Goal: Task Accomplishment & Management: Use online tool/utility

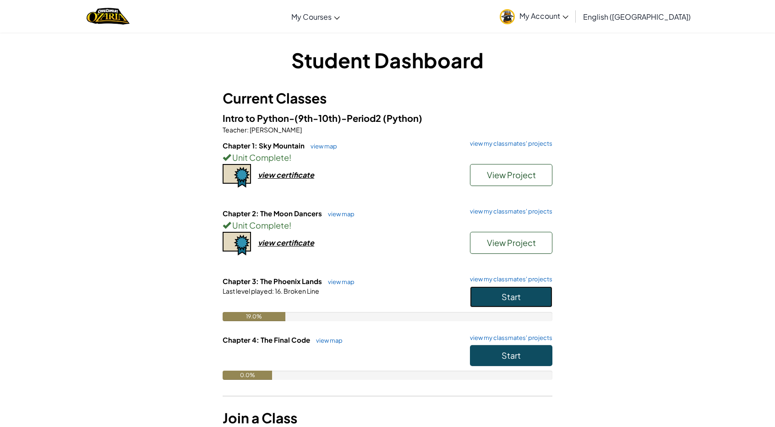
click at [519, 304] on button "Start" at bounding box center [511, 296] width 82 height 21
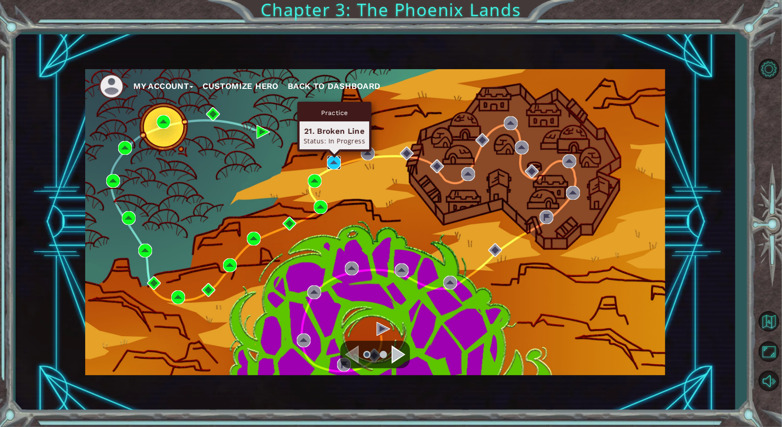
click at [331, 163] on img at bounding box center [334, 163] width 14 height 14
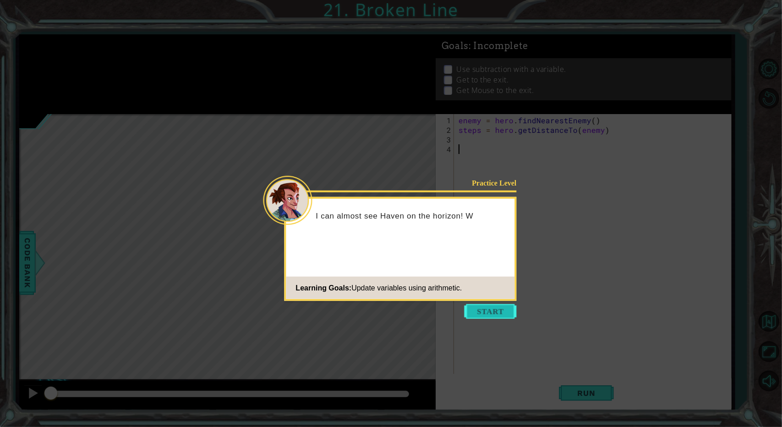
click at [507, 308] on button "Start" at bounding box center [491, 311] width 52 height 15
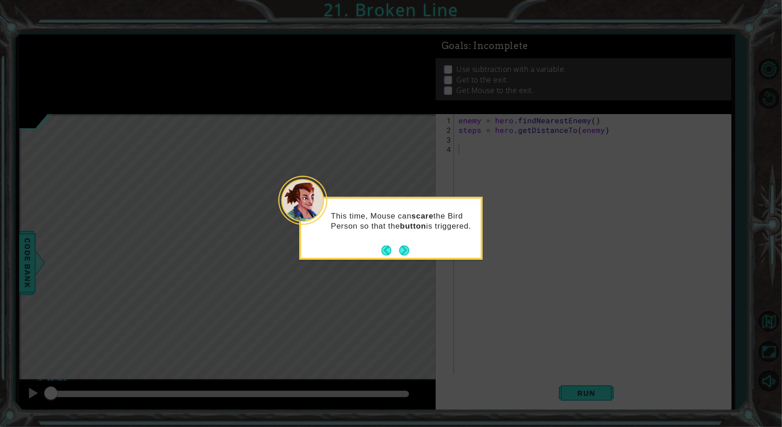
click at [429, 236] on div "This time, Mouse can scare the Bird Person so that the button is triggered." at bounding box center [392, 225] width 180 height 46
click at [404, 251] on button "Next" at bounding box center [405, 251] width 10 height 10
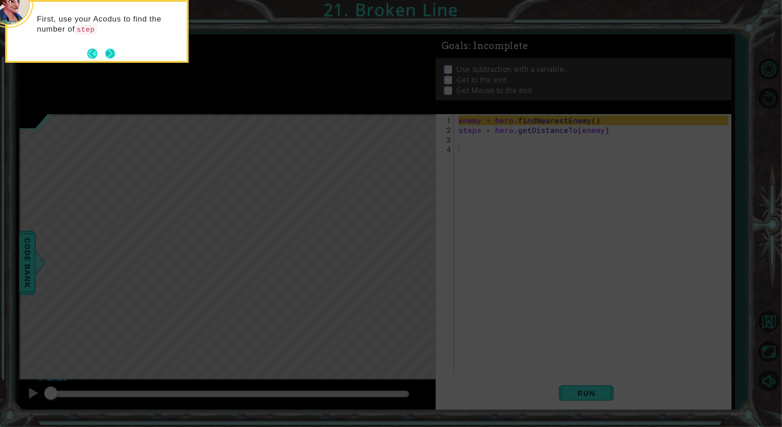
click at [104, 53] on footer at bounding box center [101, 54] width 28 height 14
click at [114, 53] on button "Next" at bounding box center [110, 54] width 10 height 10
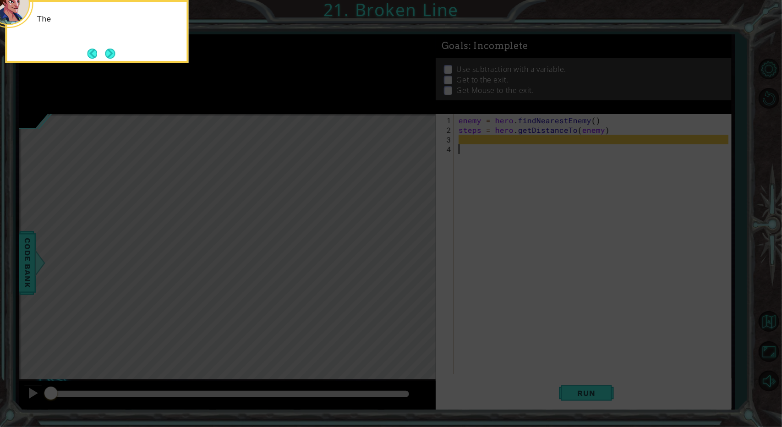
click at [114, 53] on button "Next" at bounding box center [110, 54] width 10 height 10
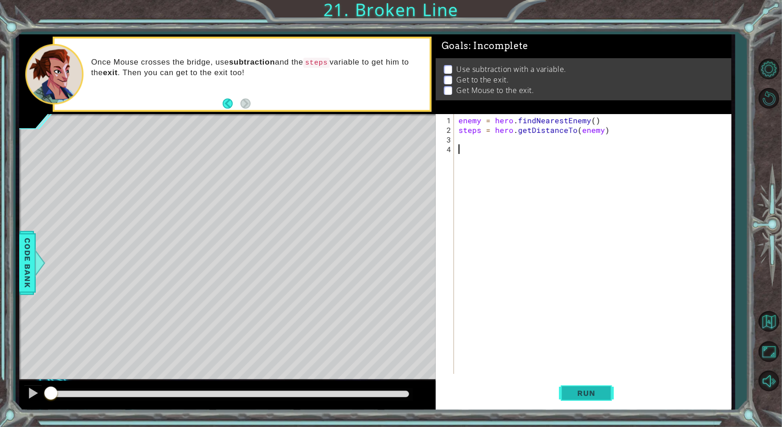
click at [575, 393] on span "Run" at bounding box center [586, 393] width 36 height 9
click at [545, 129] on div "enemy = hero . findNearestEnemy ( ) steps = hero . getDistanceTo ( enemy )" at bounding box center [595, 254] width 276 height 279
type textarea "steps = hero.getDistanceTo(enemy)"
click at [562, 149] on div "enemy = hero . findNearestEnemy ( ) steps = hero . getDistanceTo ( enemy )" at bounding box center [595, 254] width 276 height 279
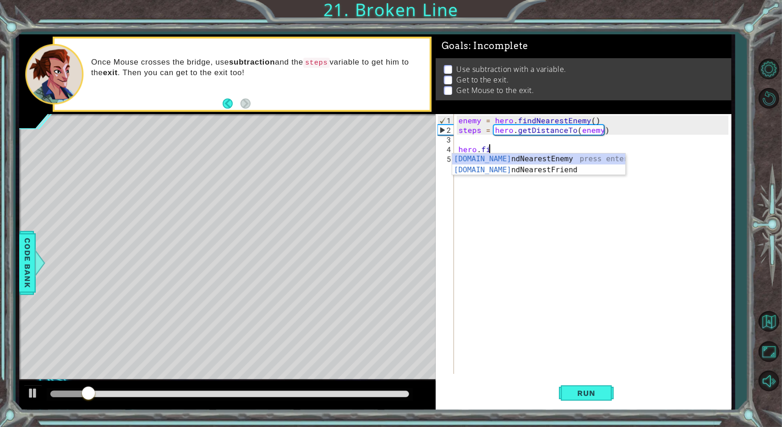
type textarea "hero.find"
click at [534, 160] on div "hero.find NearestEnemy press enter hero.find NearestFriend press enter" at bounding box center [539, 176] width 174 height 44
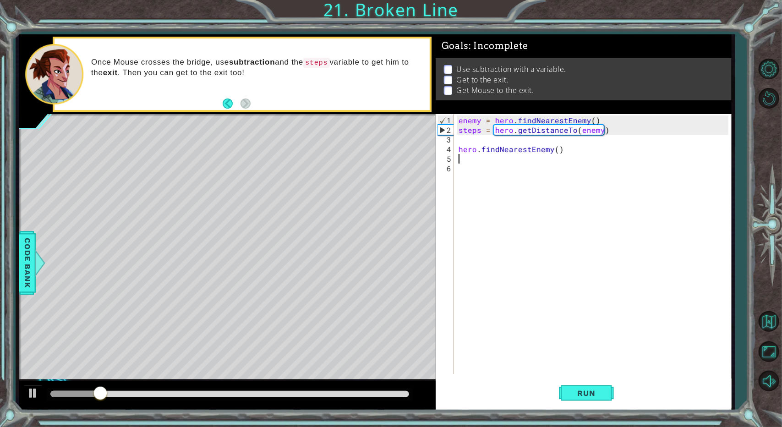
click at [534, 160] on div "enemy = hero . findNearestEnemy ( ) steps = hero . getDistanceTo ( enemy ) hero…" at bounding box center [595, 254] width 276 height 279
click at [510, 140] on div "enemy = hero . findNearestEnemy ( ) steps = hero . getDistanceTo ( enemy ) hero…" at bounding box center [595, 254] width 276 height 279
click at [567, 388] on button "Run" at bounding box center [586, 394] width 55 height 30
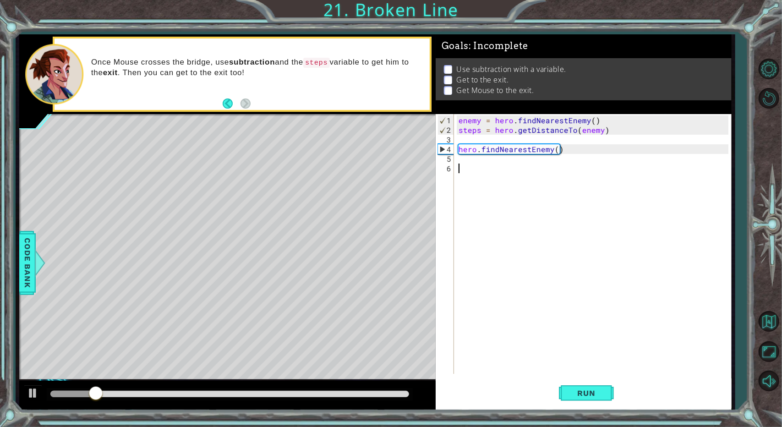
drag, startPoint x: 505, startPoint y: 175, endPoint x: 505, endPoint y: 168, distance: 6.4
click at [505, 171] on div "enemy = hero . findNearestEnemy ( ) steps = hero . getDistanceTo ( enemy ) hero…" at bounding box center [595, 254] width 276 height 279
click at [505, 164] on div "enemy = hero . findNearestEnemy ( ) steps = hero . getDistanceTo ( enemy ) hero…" at bounding box center [595, 254] width 276 height 279
click at [502, 158] on div "enemy = hero . findNearestEnemy ( ) steps = hero . getDistanceTo ( enemy ) hero…" at bounding box center [595, 254] width 276 height 279
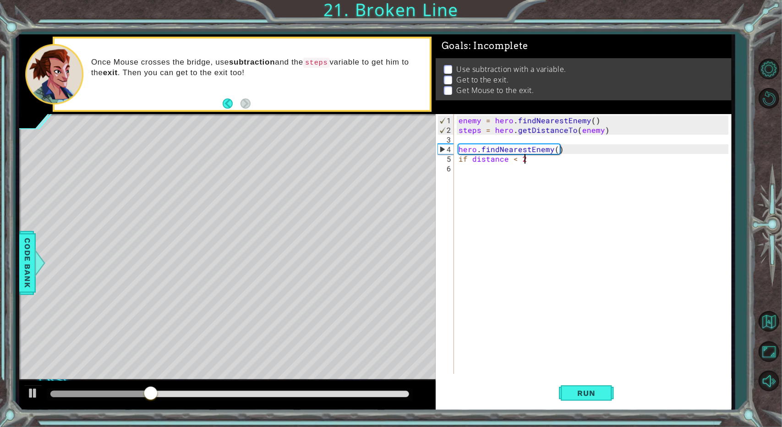
type textarea "if distance < 2:"
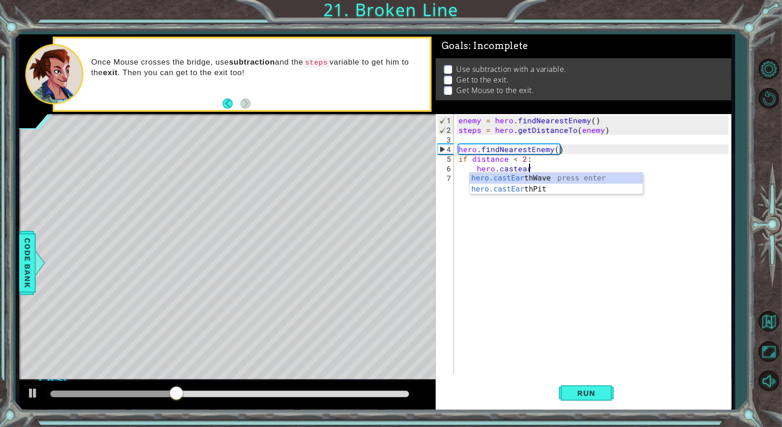
type textarea "hero.castearth"
click at [494, 179] on div "hero.castEarth Wave press enter hero.castEarth Pit press enter" at bounding box center [557, 195] width 174 height 44
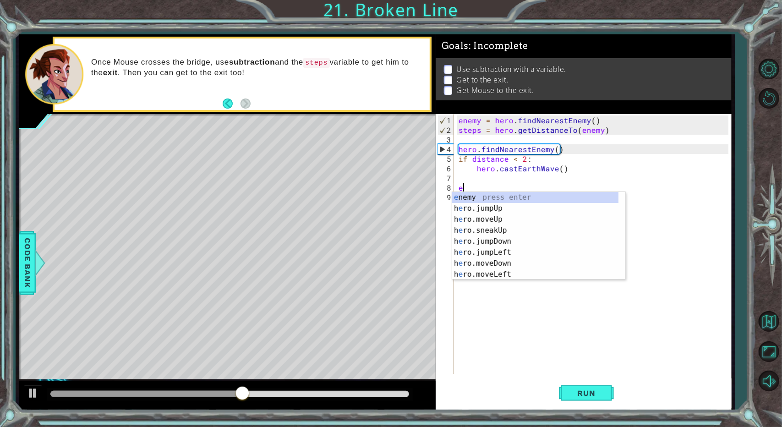
scroll to position [0, 0]
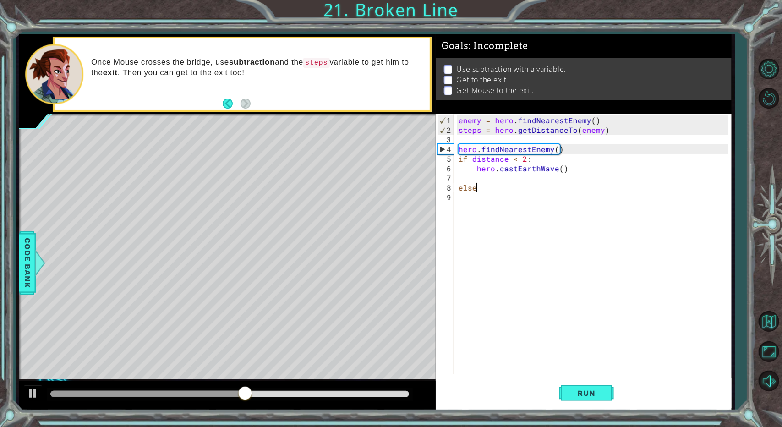
type textarea "else:"
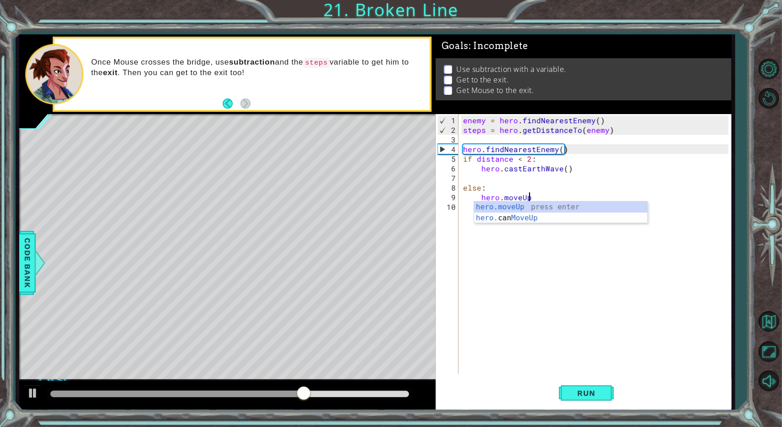
scroll to position [0, 4]
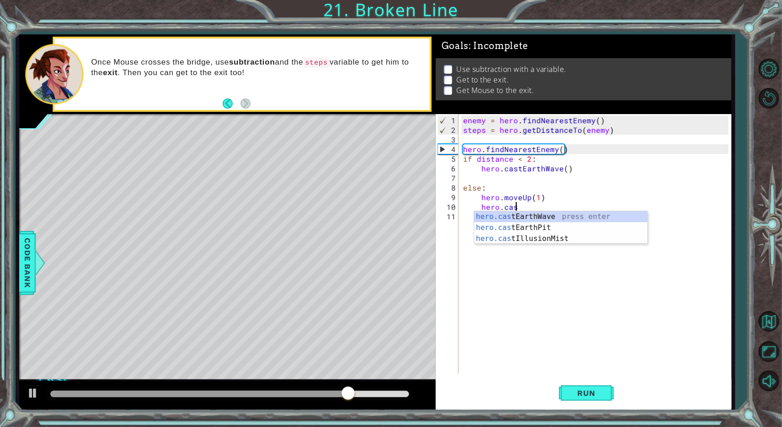
type textarea "hero.moveUp(1)hero.cast"
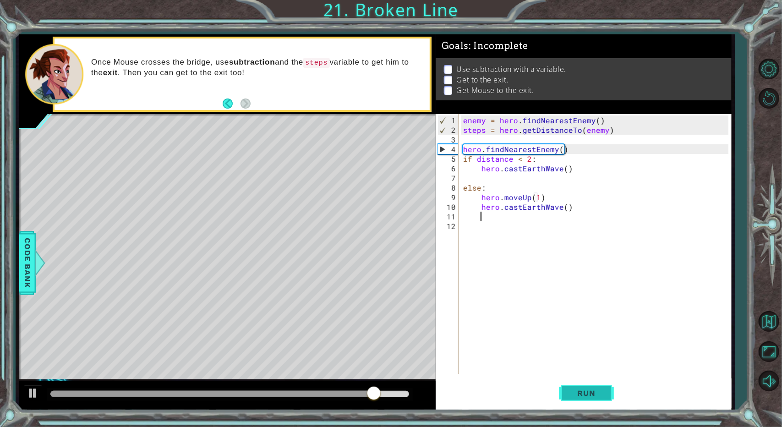
click at [570, 402] on button "Run" at bounding box center [586, 394] width 55 height 30
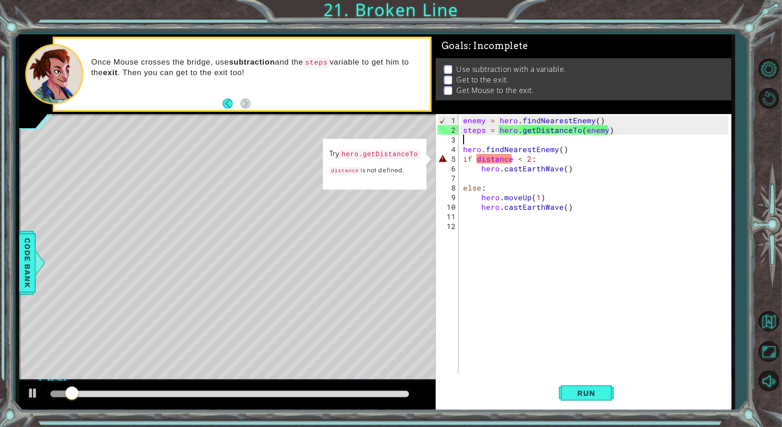
click at [477, 138] on div "enemy = hero . findNearestEnemy ( ) steps = hero . getDistanceTo ( enemy ) hero…" at bounding box center [597, 254] width 272 height 279
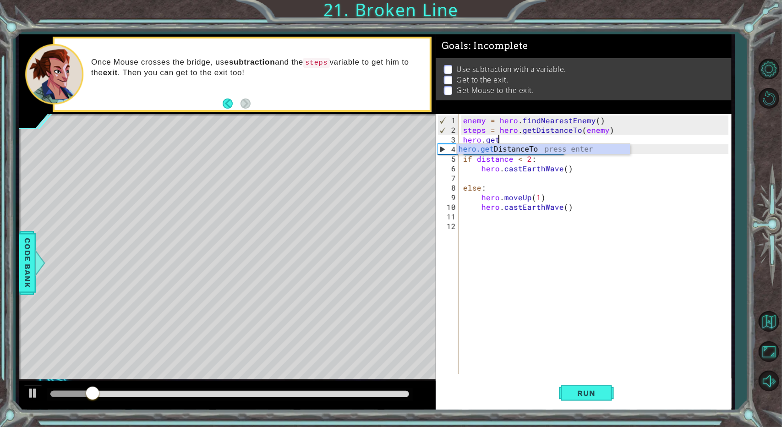
scroll to position [0, 2]
click at [482, 143] on body "1 ההההההההההההההההההההההההההההההההההההההההההההההההההההההההההההההההההההההההההההה…" at bounding box center [391, 213] width 782 height 427
click at [501, 140] on div "enemy = hero . findNearestEnemy ( ) steps = hero . getDistanceTo ( enemy ) hero…" at bounding box center [597, 254] width 272 height 279
click at [504, 148] on div "hero.getD istanceTo press enter" at bounding box center [544, 160] width 174 height 33
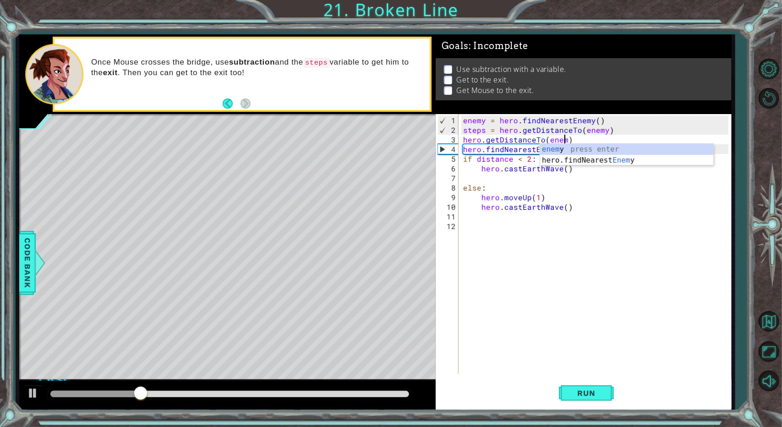
scroll to position [0, 6]
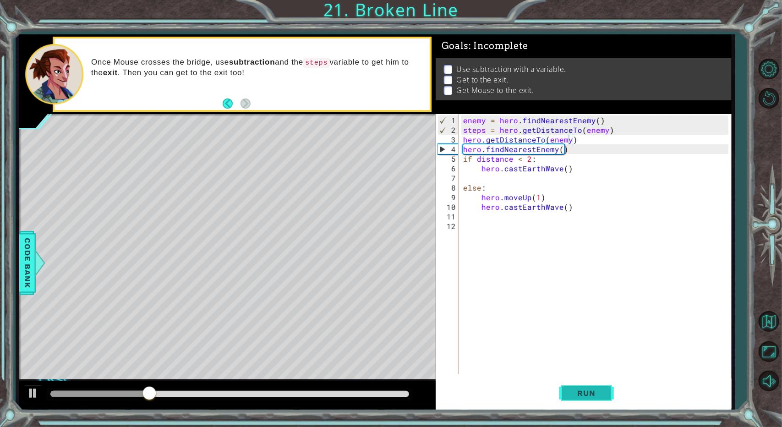
click at [571, 391] on span "Run" at bounding box center [586, 393] width 36 height 9
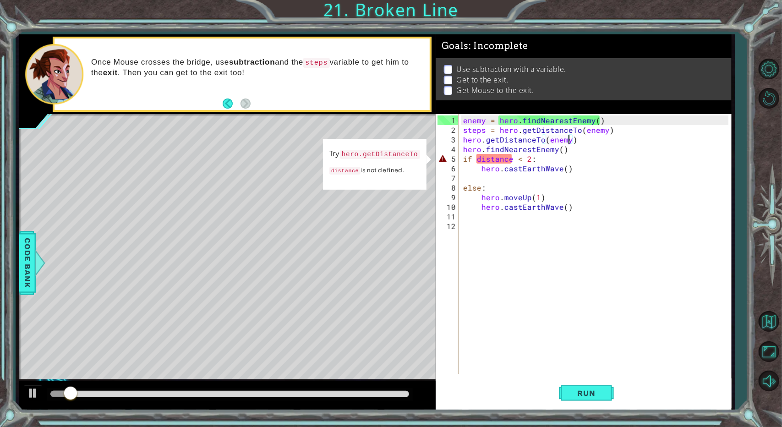
click at [464, 159] on div "enemy = hero . findNearestEnemy ( ) steps = hero . getDistanceTo ( enemy ) hero…" at bounding box center [597, 254] width 272 height 279
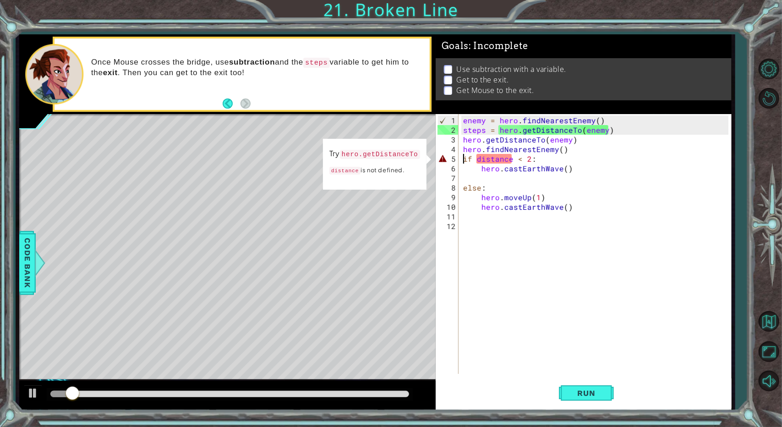
scroll to position [0, 4]
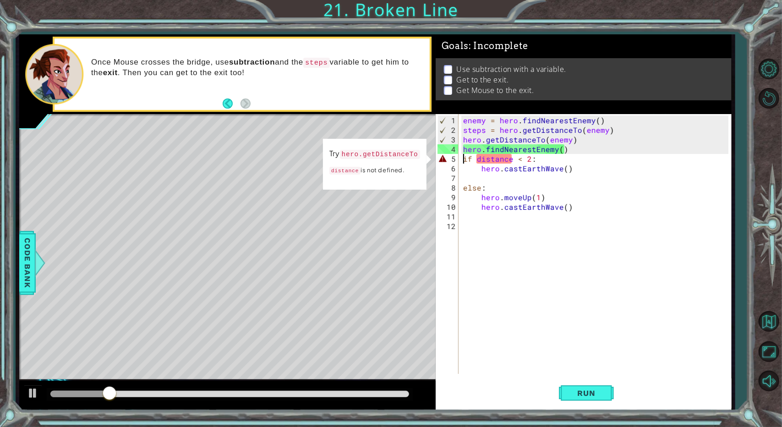
click at [559, 151] on div "enemy = hero . findNearestEnemy ( ) steps = hero . getDistanceTo ( enemy ) hero…" at bounding box center [597, 254] width 272 height 279
click at [463, 149] on div "enemy = hero . findNearestEnemy ( ) steps = hero . getDistanceTo ( enemy ) hero…" at bounding box center [597, 254] width 272 height 279
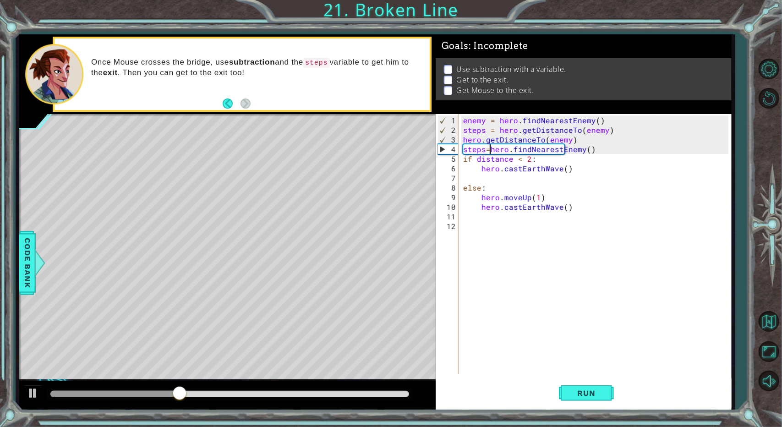
scroll to position [0, 1]
click at [573, 382] on button "Run" at bounding box center [586, 394] width 55 height 30
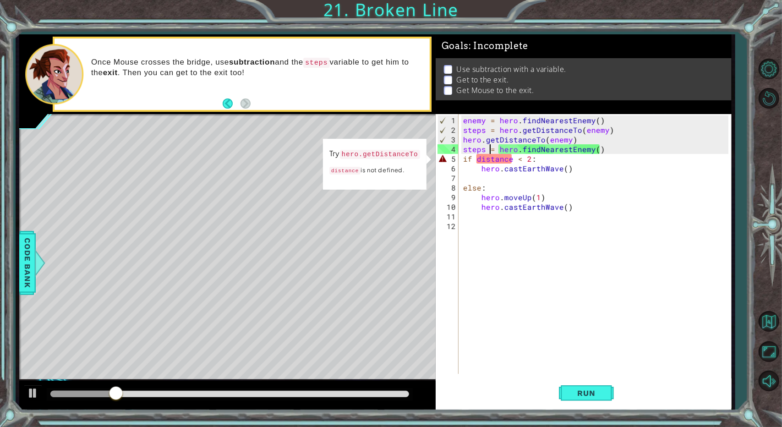
click at [471, 158] on div "enemy = hero . findNearestEnemy ( ) steps = hero . getDistanceTo ( enemy ) hero…" at bounding box center [597, 254] width 272 height 279
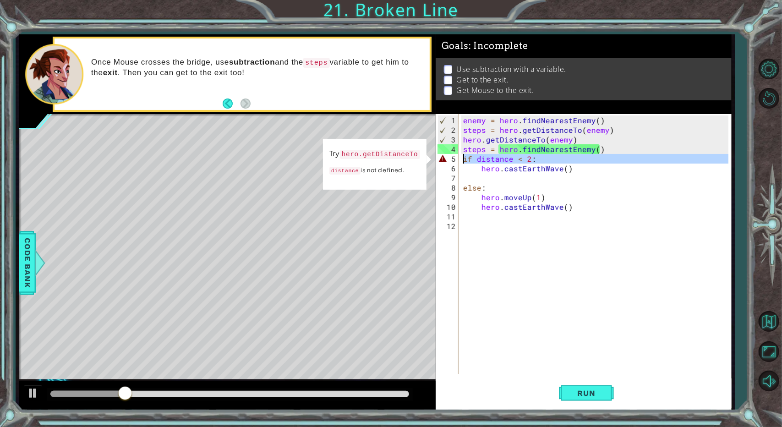
click at [471, 158] on div "enemy = hero . findNearestEnemy ( ) steps = hero . getDistanceTo ( enemy ) hero…" at bounding box center [594, 244] width 267 height 260
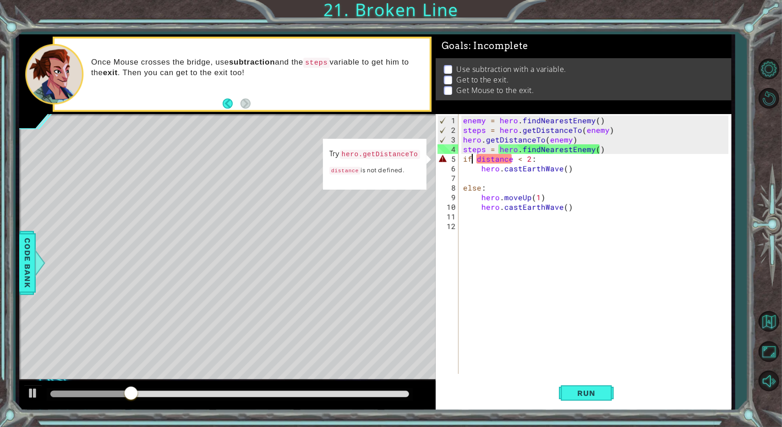
click at [469, 154] on div "enemy = hero . findNearestEnemy ( ) steps = hero . getDistanceTo ( enemy ) hero…" at bounding box center [597, 254] width 272 height 279
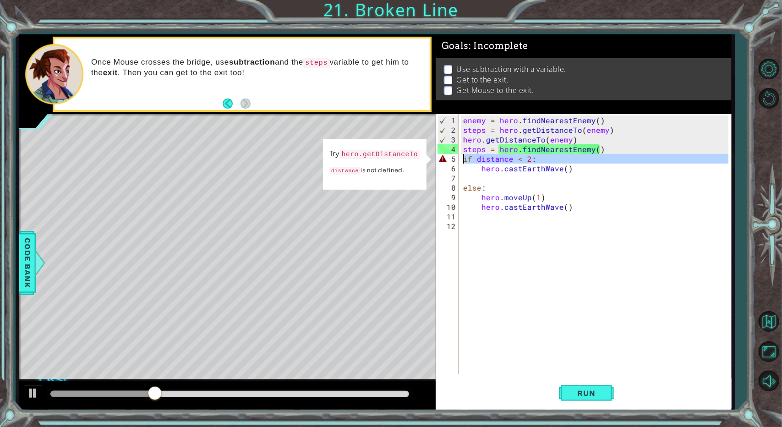
click at [452, 152] on div "4" at bounding box center [448, 149] width 21 height 10
type textarea "steps = hero.findNearestEnemy()"
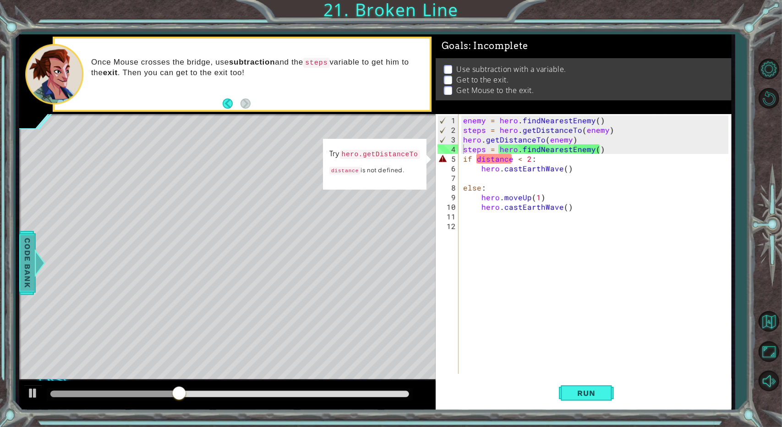
click at [28, 241] on span "Code Bank" at bounding box center [27, 263] width 15 height 56
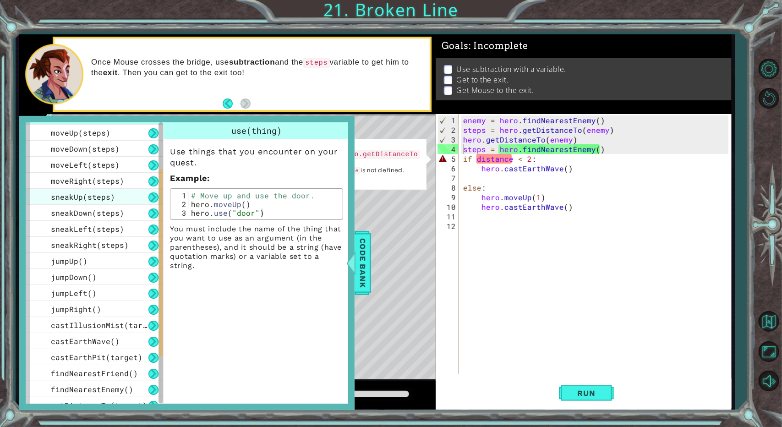
scroll to position [137, 0]
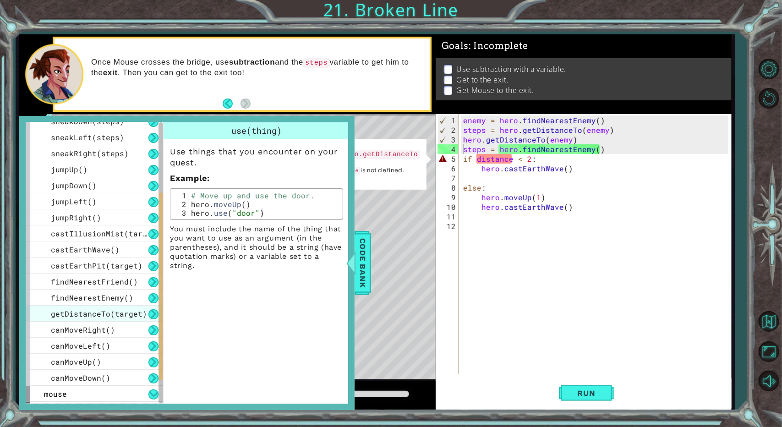
click at [64, 317] on span "getDistanceTo(target)" at bounding box center [99, 314] width 96 height 10
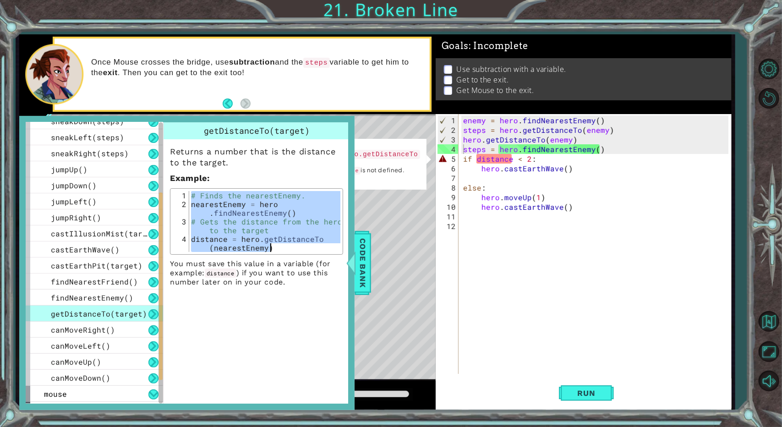
drag, startPoint x: 192, startPoint y: 196, endPoint x: 338, endPoint y: 258, distance: 158.7
click at [338, 258] on div "Returns a number that is the distance to the target. Example : # Finds the near…" at bounding box center [257, 213] width 186 height 148
type textarea "# Gets the distance from the hero to the target distance = hero.getDistanceTo(n…"
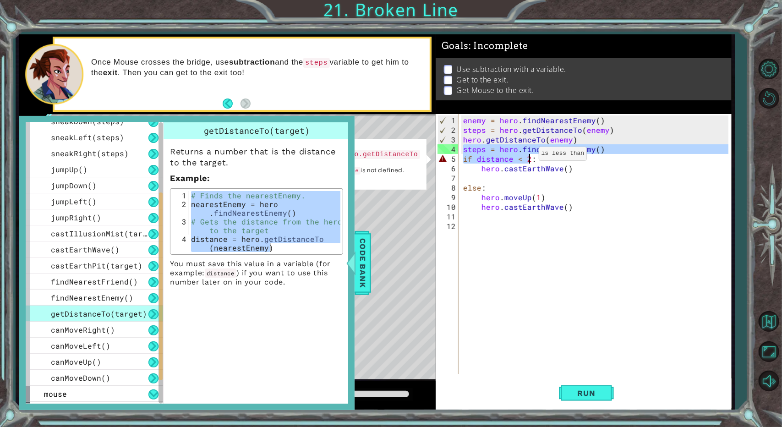
drag, startPoint x: 461, startPoint y: 148, endPoint x: 528, endPoint y: 157, distance: 67.5
click at [528, 157] on div "enemy = hero . findNearestEnemy ( ) steps = hero . getDistanceTo ( enemy ) hero…" at bounding box center [597, 254] width 272 height 279
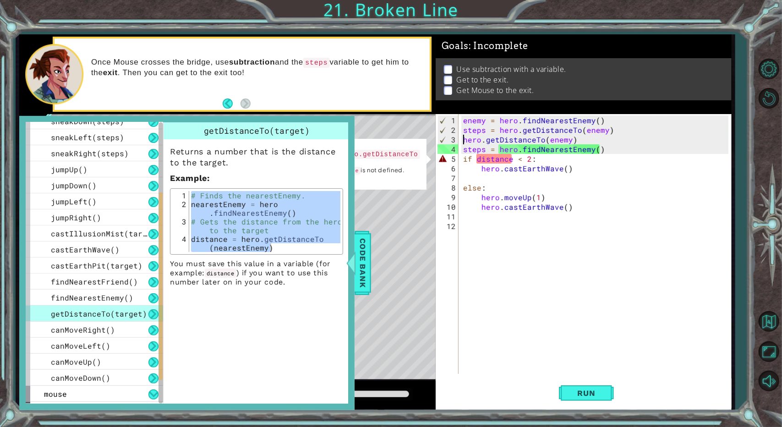
click at [462, 142] on div "enemy = hero . findNearestEnemy ( ) steps = hero . getDistanceTo ( enemy ) hero…" at bounding box center [597, 254] width 272 height 279
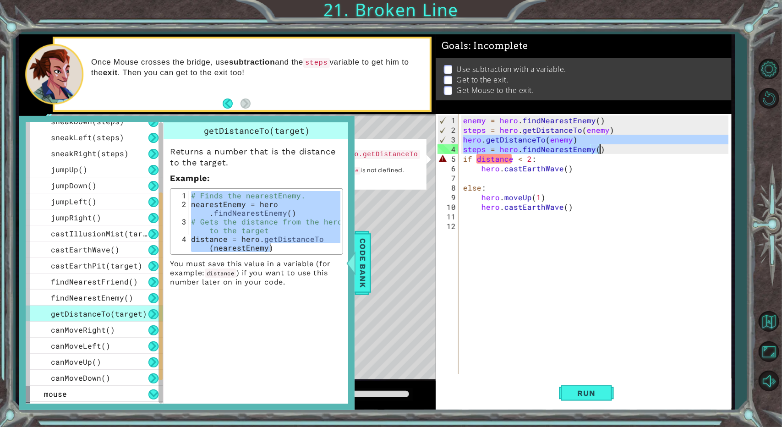
drag, startPoint x: 462, startPoint y: 142, endPoint x: 642, endPoint y: 148, distance: 179.7
click at [642, 148] on div "enemy = hero . findNearestEnemy ( ) steps = hero . getDistanceTo ( enemy ) hero…" at bounding box center [597, 254] width 272 height 279
paste textarea "distance = hero.getDistanceTo(nearestEnemy"
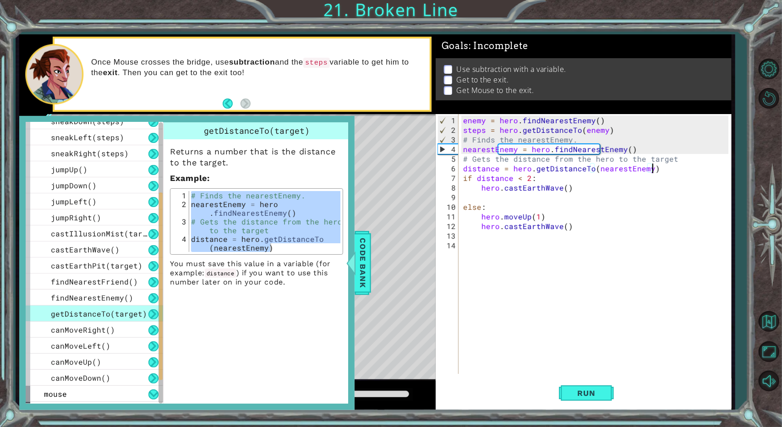
click at [492, 143] on div "enemy = hero . findNearestEnemy ( ) steps = hero . getDistanceTo ( enemy ) # Fi…" at bounding box center [597, 254] width 272 height 279
click at [492, 141] on div "enemy = hero . findNearestEnemy ( ) steps = hero . getDistanceTo ( enemy ) # Fi…" at bounding box center [597, 254] width 272 height 279
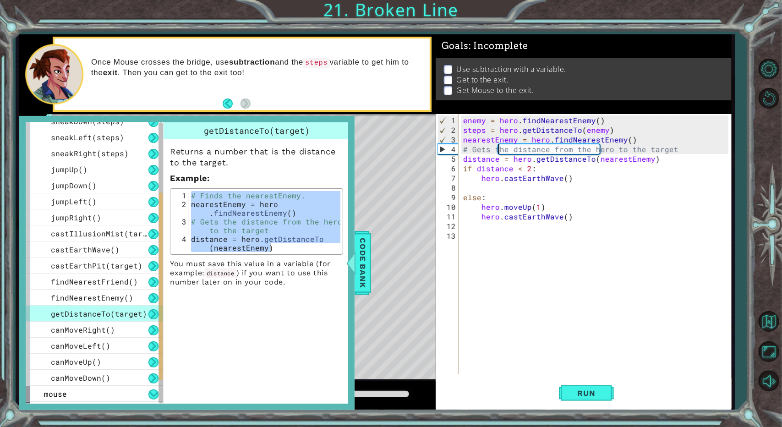
click at [499, 149] on div "enemy = hero . findNearestEnemy ( ) steps = hero . getDistanceTo ( enemy ) near…" at bounding box center [597, 254] width 272 height 279
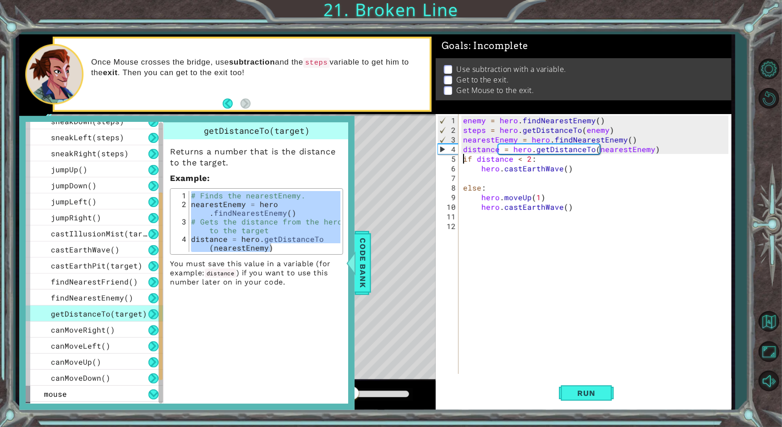
click at [463, 154] on div "enemy = hero . findNearestEnemy ( ) steps = hero . getDistanceTo ( enemy ) near…" at bounding box center [597, 254] width 272 height 279
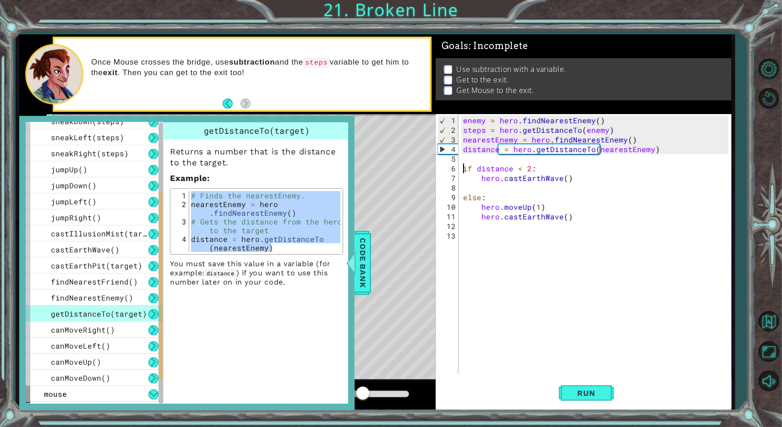
click at [653, 210] on div "enemy = hero . findNearestEnemy ( ) steps = hero . getDistanceTo ( enemy ) near…" at bounding box center [597, 254] width 272 height 279
click at [580, 392] on span "Run" at bounding box center [586, 393] width 36 height 9
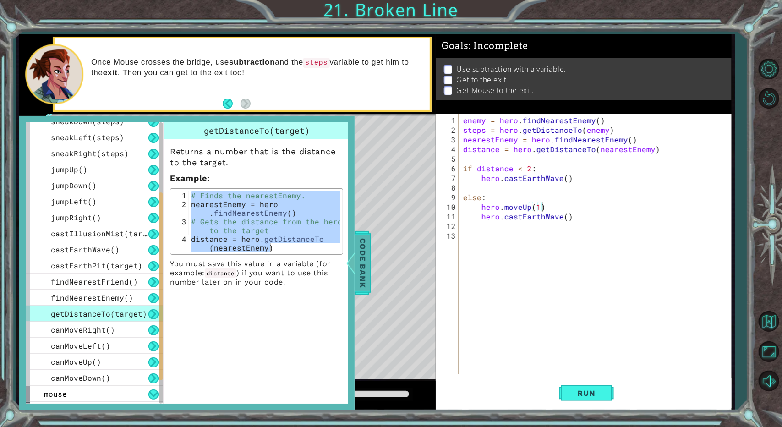
click at [364, 242] on span "Code Bank" at bounding box center [363, 263] width 15 height 56
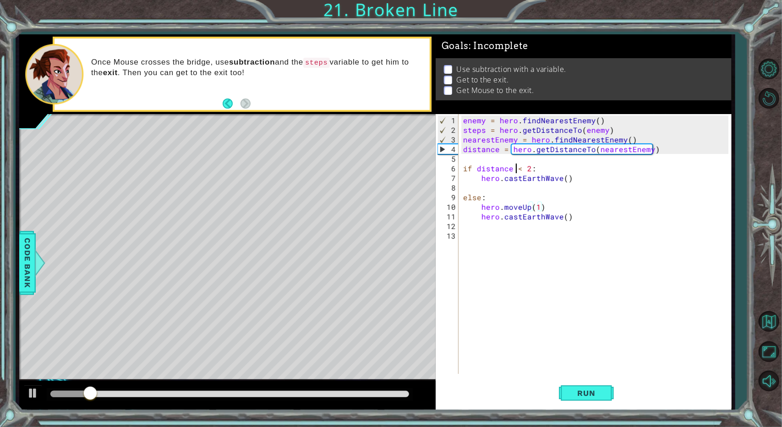
click at [518, 170] on div "enemy = hero . findNearestEnemy ( ) steps = hero . getDistanceTo ( enemy ) near…" at bounding box center [597, 254] width 272 height 279
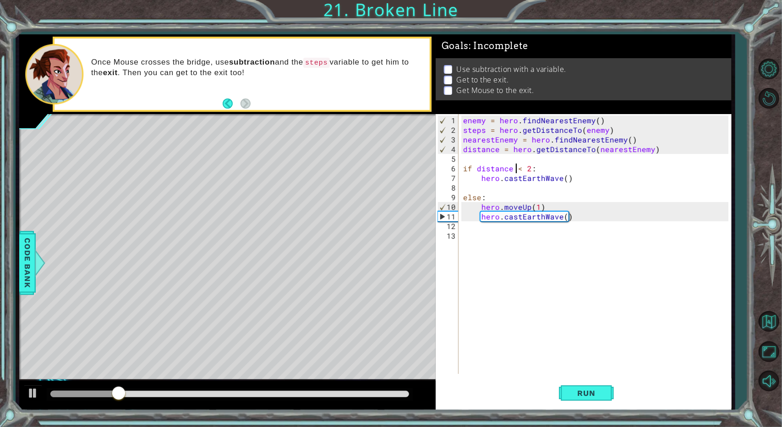
click at [519, 164] on div "enemy = hero . findNearestEnemy ( ) steps = hero . getDistanceTo ( enemy ) near…" at bounding box center [597, 254] width 272 height 279
click at [519, 164] on div "enemy = hero . findNearestEnemy ( ) steps = hero . getDistanceTo ( enemy ) near…" at bounding box center [594, 244] width 267 height 260
click at [471, 178] on div "enemy = hero . findNearestEnemy ( ) steps = hero . getDistanceTo ( enemy ) near…" at bounding box center [597, 254] width 272 height 279
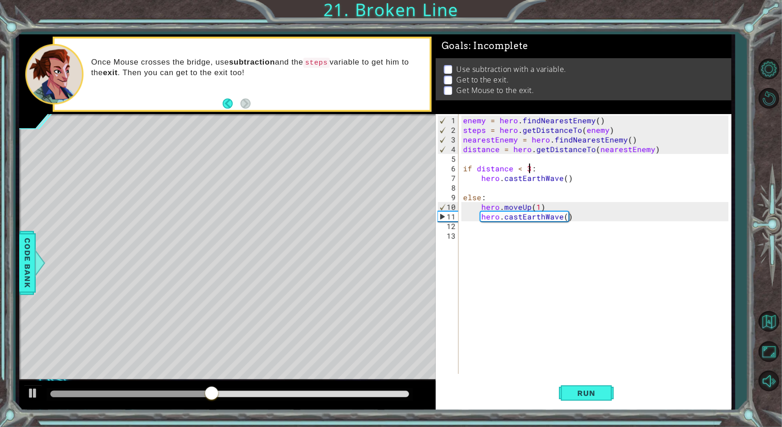
type textarea "hero.castEarthWave()"
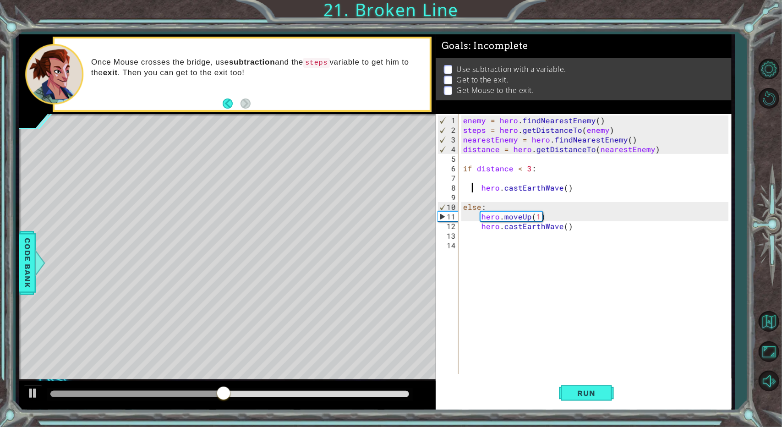
scroll to position [0, 0]
type textarea "hero.castEarthWave()"
click at [470, 178] on div "enemy = hero . findNearestEnemy ( ) steps = hero . getDistanceTo ( enemy ) near…" at bounding box center [597, 254] width 272 height 279
click at [583, 388] on button "Run" at bounding box center [586, 394] width 55 height 30
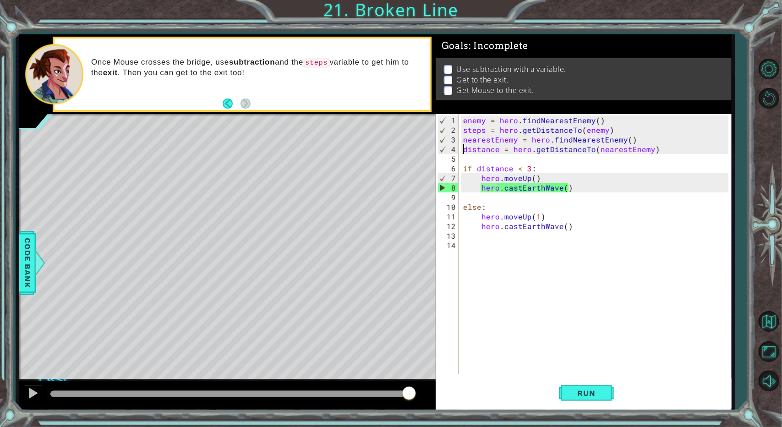
click at [462, 146] on div "enemy = hero . findNearestEnemy ( ) steps = hero . getDistanceTo ( enemy ) near…" at bounding box center [597, 254] width 272 height 279
type textarea "distance = hero.getDistanceTo(nearestEnemy)"
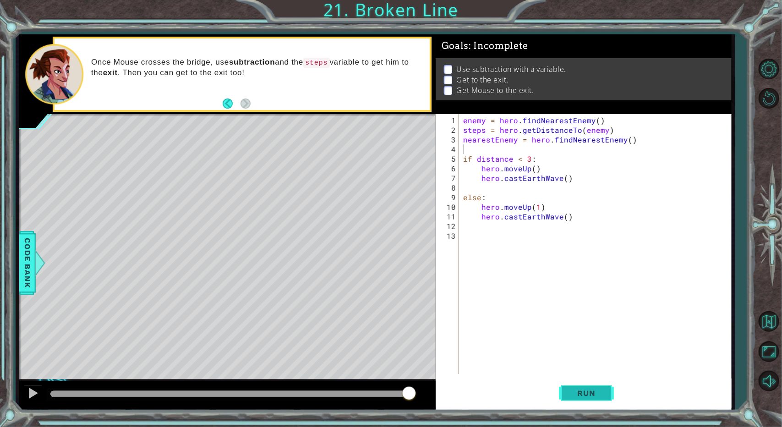
click at [573, 400] on button "Run" at bounding box center [586, 394] width 55 height 30
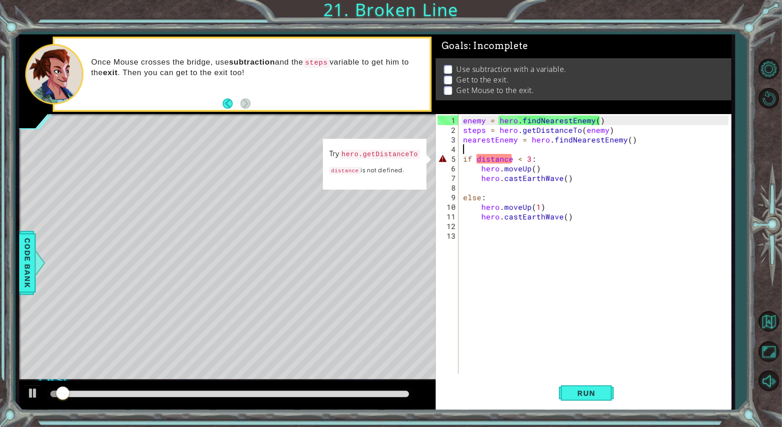
paste textarea "nearestEnemy = hero.findNearestEnemy()"
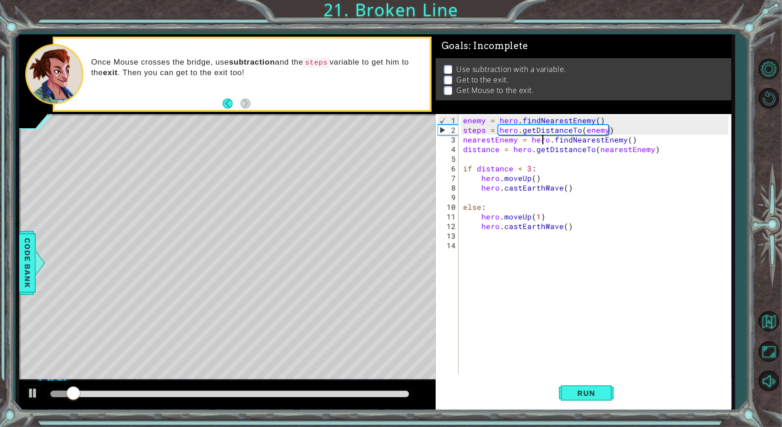
click at [541, 136] on div "enemy = hero . findNearestEnemy ( ) steps = hero . getDistanceTo ( enemy ) near…" at bounding box center [597, 254] width 272 height 279
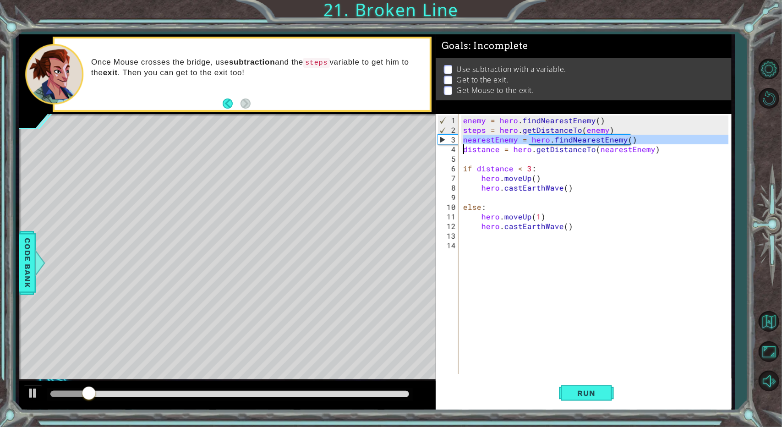
type textarea "distance = hero.getDistanceTo(nearestEnemy)"
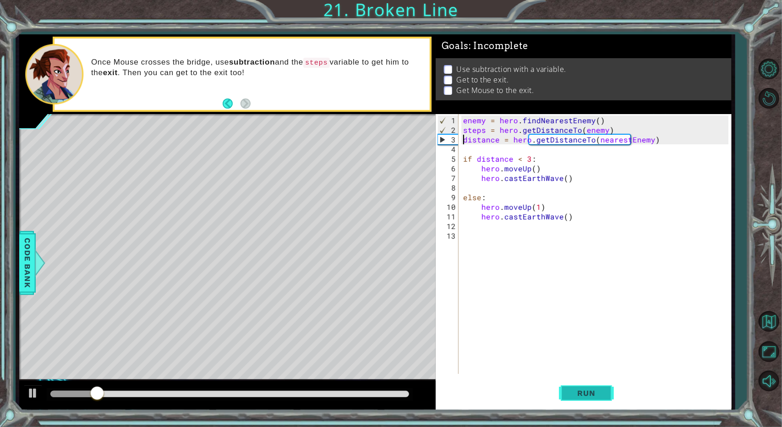
click at [578, 392] on span "Run" at bounding box center [586, 393] width 36 height 9
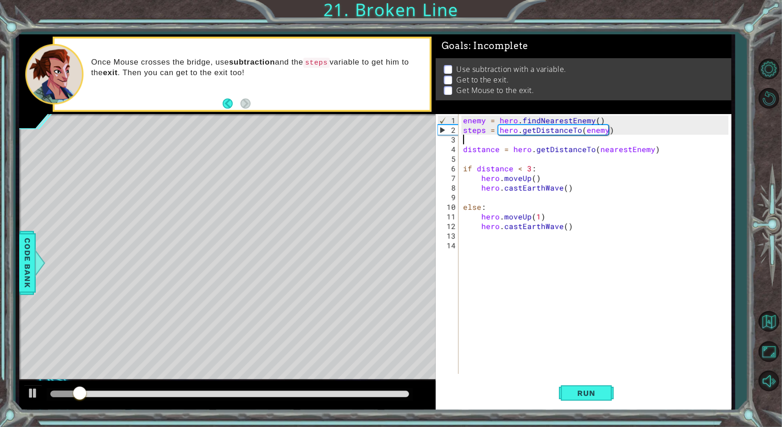
paste textarea "nearestEnemy = hero.findNearestEnemy()"
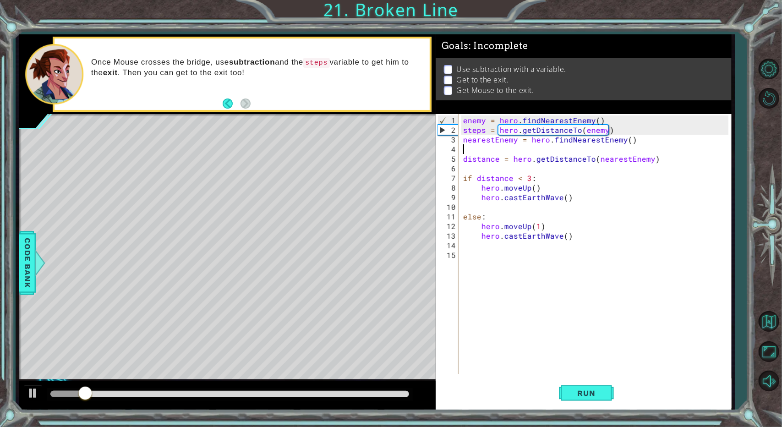
type textarea "nearestEnemy = hero.findNearestEnemy()"
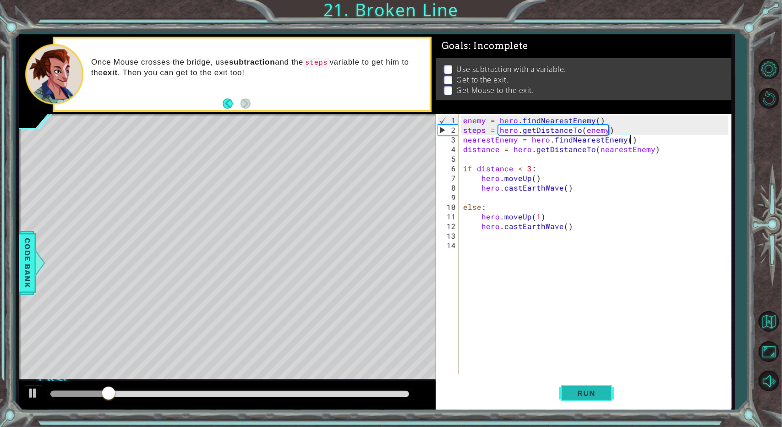
click at [581, 396] on span "Run" at bounding box center [586, 393] width 36 height 9
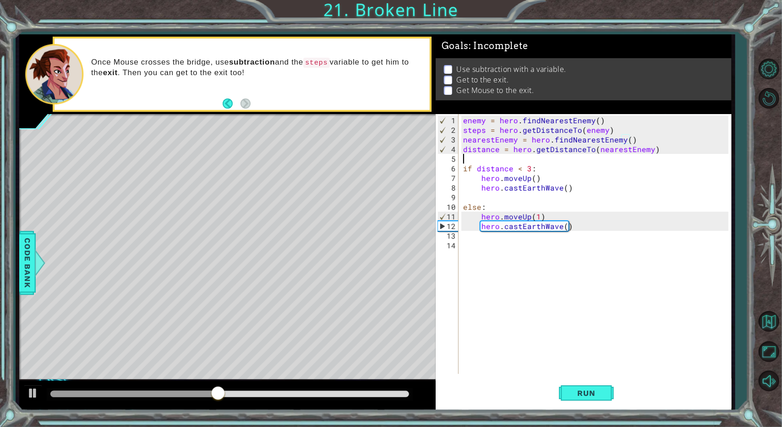
click at [488, 162] on div "enemy = hero . findNearestEnemy ( ) steps = hero . getDistanceTo ( enemy ) near…" at bounding box center [597, 254] width 272 height 279
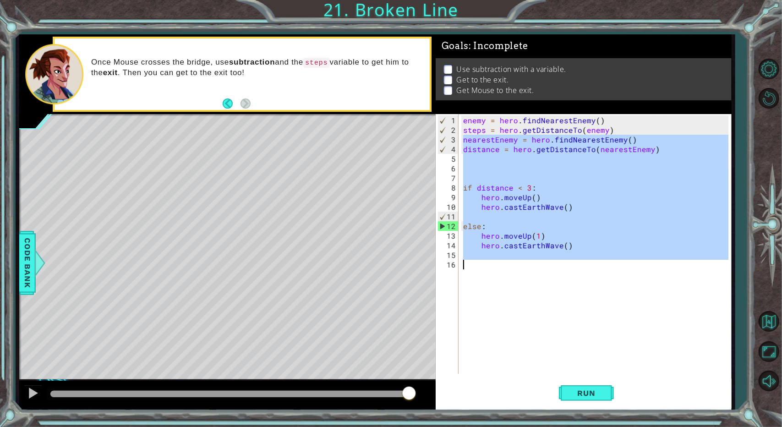
drag, startPoint x: 462, startPoint y: 138, endPoint x: 676, endPoint y: 330, distance: 287.8
click at [676, 330] on div "enemy = hero . findNearestEnemy ( ) steps = hero . getDistanceTo ( enemy ) near…" at bounding box center [597, 254] width 272 height 279
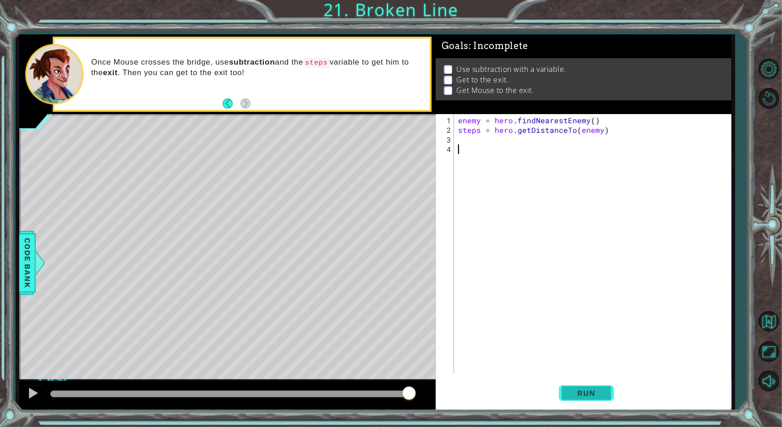
click at [598, 390] on span "Run" at bounding box center [586, 393] width 36 height 9
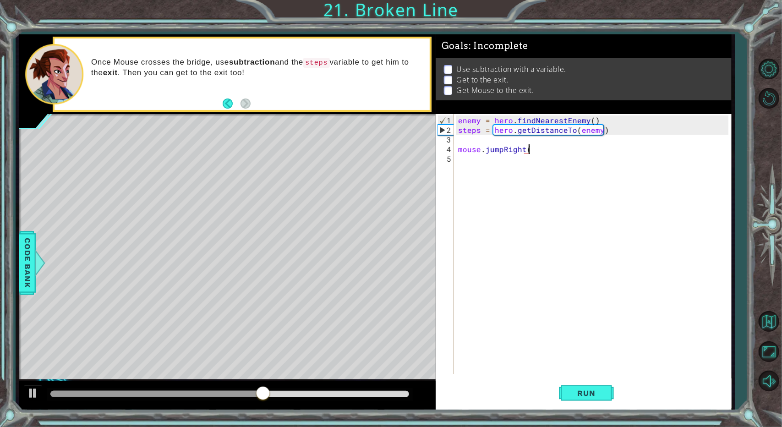
scroll to position [0, 4]
click at [602, 399] on button "Run" at bounding box center [586, 394] width 55 height 30
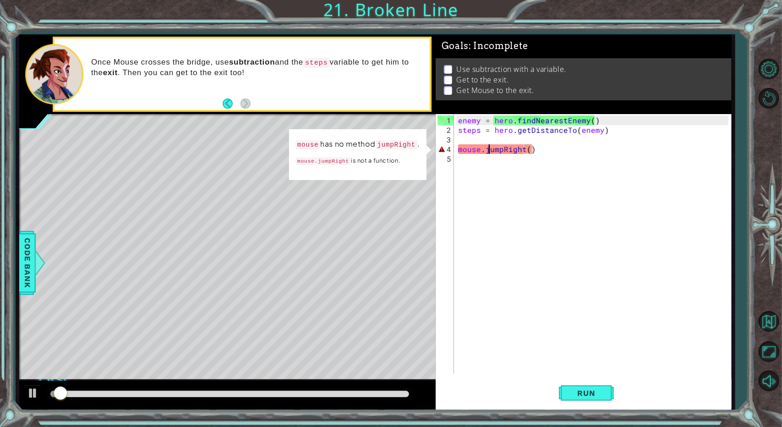
click at [488, 147] on div "enemy = hero . findNearestEnemy ( ) steps = hero . getDistanceTo ( enemy ) mous…" at bounding box center [594, 254] width 276 height 279
type textarea "mouse.jumpRight()"
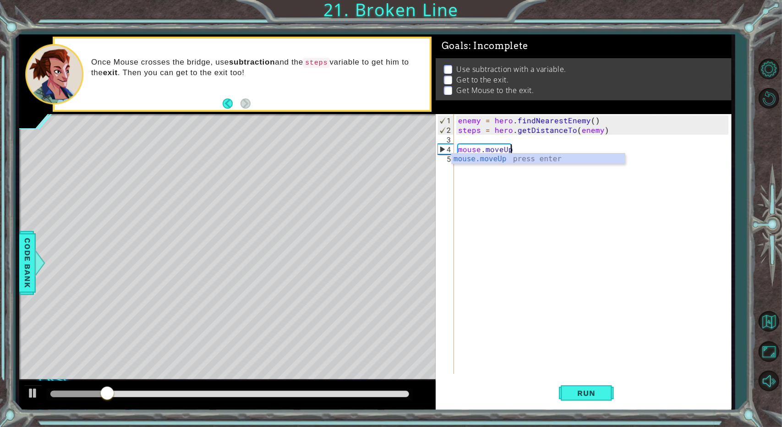
scroll to position [0, 3]
type textarea "mouse.moveUp(2)"
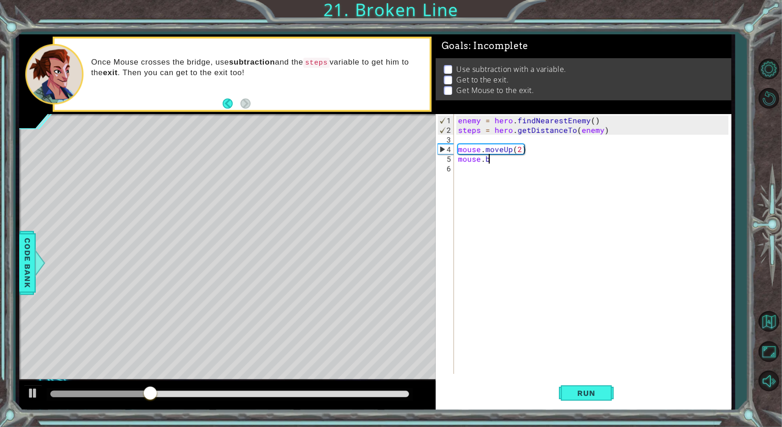
scroll to position [0, 1]
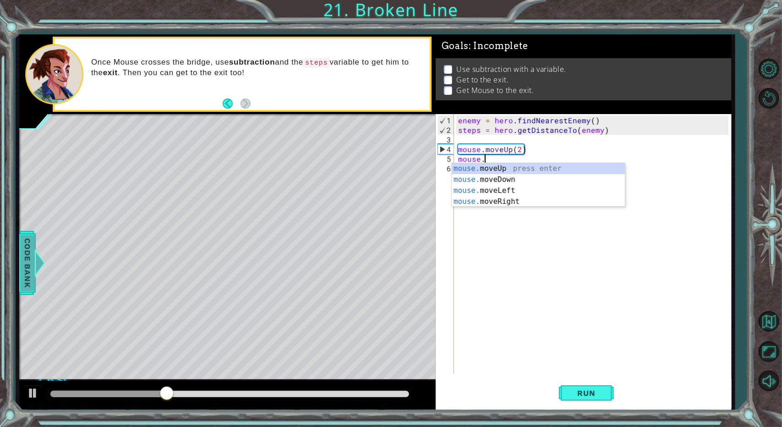
type textarea "mouse."
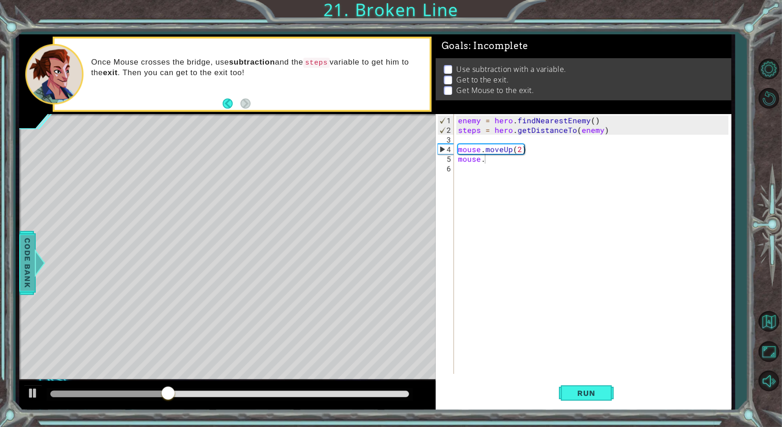
click at [23, 281] on span "Code Bank" at bounding box center [27, 263] width 15 height 56
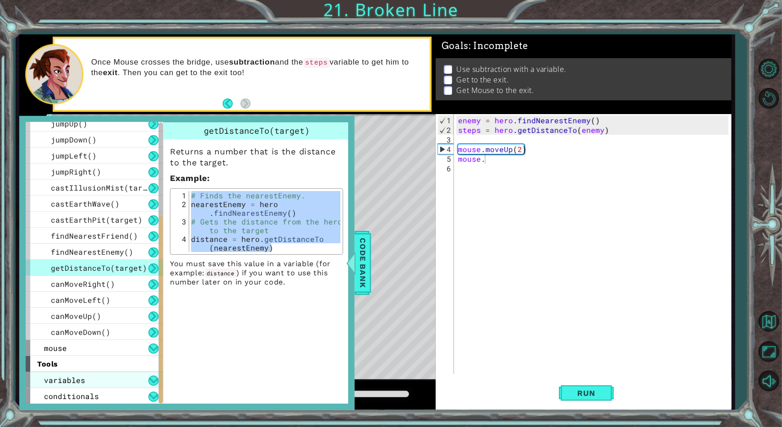
scroll to position [183, 0]
click at [60, 379] on span "variables" at bounding box center [64, 380] width 41 height 10
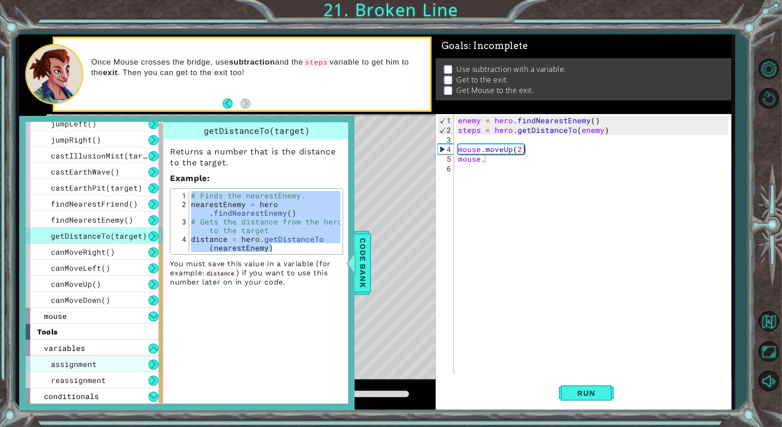
click at [67, 366] on span "assignment" at bounding box center [74, 364] width 46 height 10
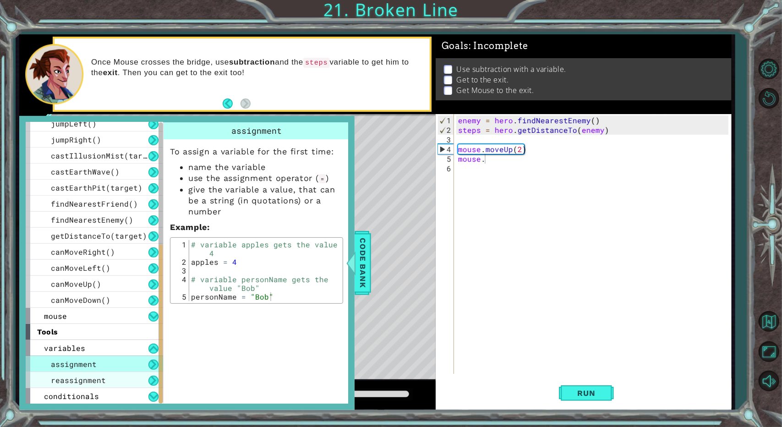
click at [69, 375] on span "reassignment" at bounding box center [78, 380] width 55 height 10
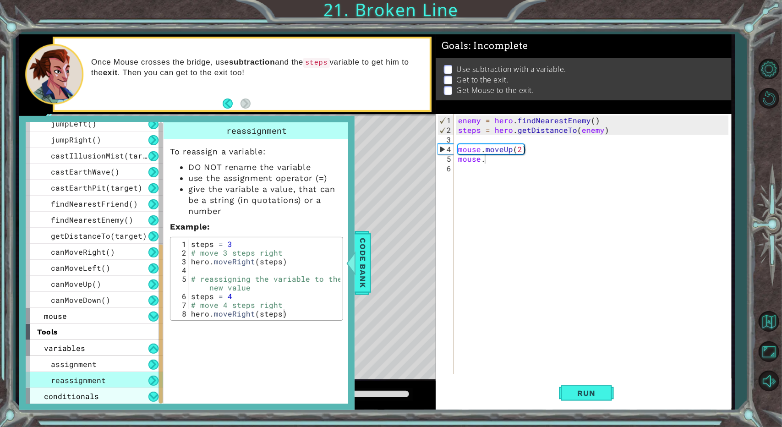
click at [71, 396] on span "conditionals" at bounding box center [71, 396] width 55 height 10
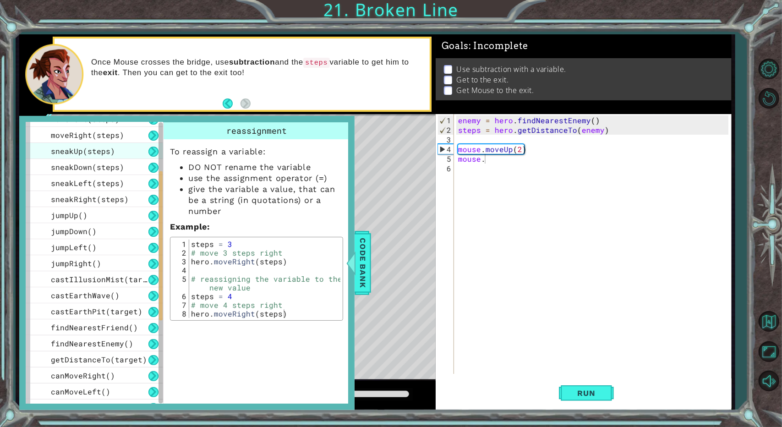
scroll to position [229, 0]
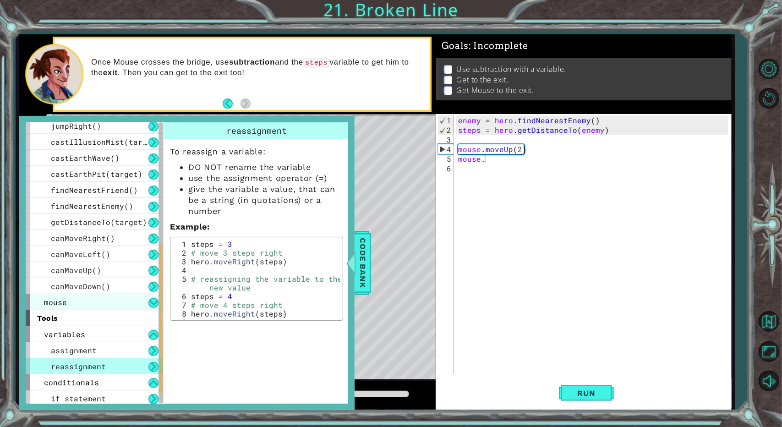
click at [64, 298] on span "mouse" at bounding box center [55, 302] width 23 height 10
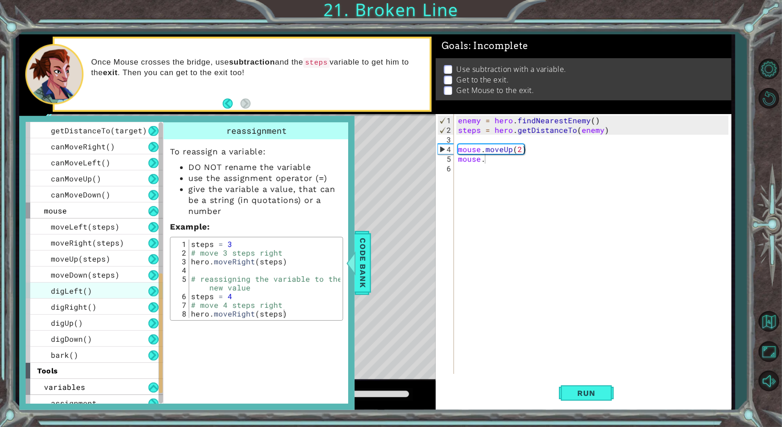
scroll to position [367, 0]
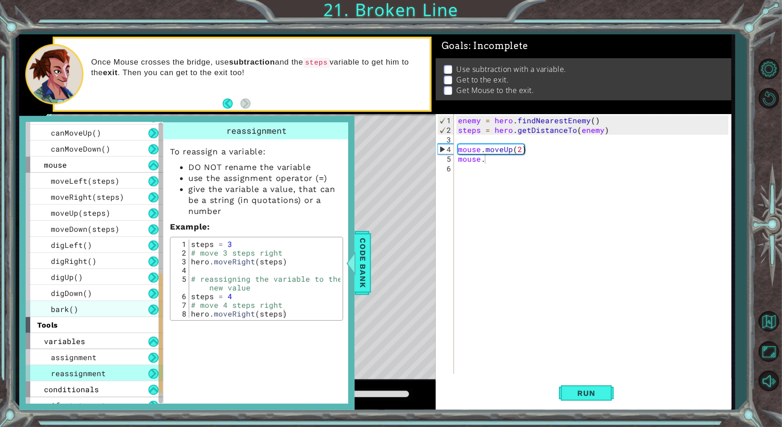
click at [53, 311] on span "bark()" at bounding box center [64, 309] width 27 height 10
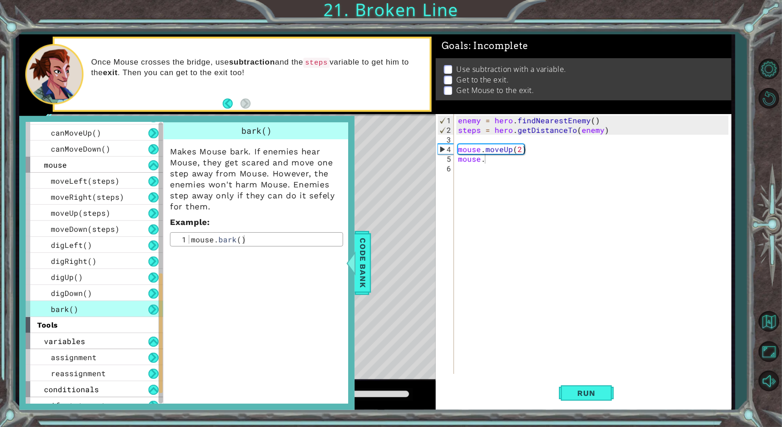
click at [53, 311] on span "bark()" at bounding box center [64, 309] width 27 height 10
click at [501, 165] on div "enemy = hero . findNearestEnemy ( ) steps = hero . getDistanceTo ( enemy ) mous…" at bounding box center [594, 254] width 276 height 279
click at [499, 162] on div "enemy = hero . findNearestEnemy ( ) steps = hero . getDistanceTo ( enemy ) mous…" at bounding box center [594, 254] width 276 height 279
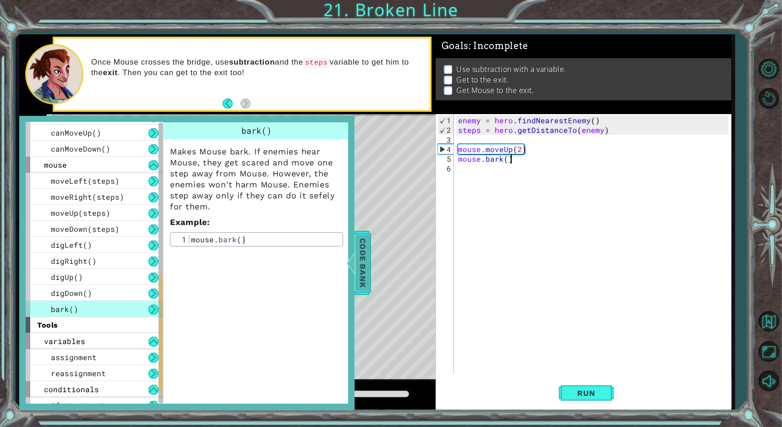
click at [360, 260] on span "Code Bank" at bounding box center [363, 263] width 15 height 56
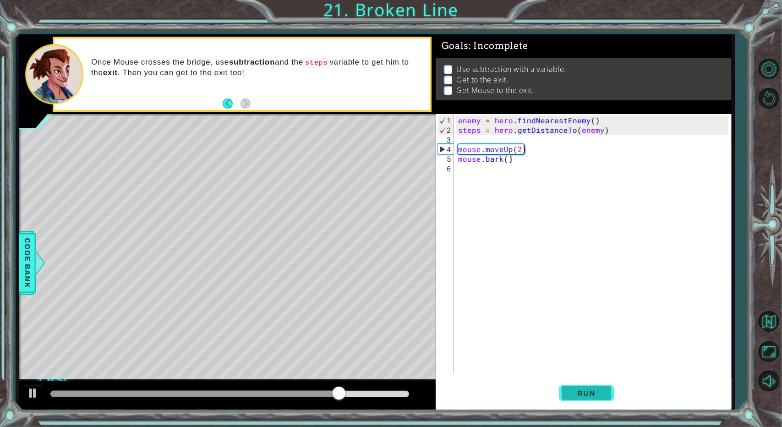
click at [574, 392] on span "Run" at bounding box center [586, 393] width 36 height 9
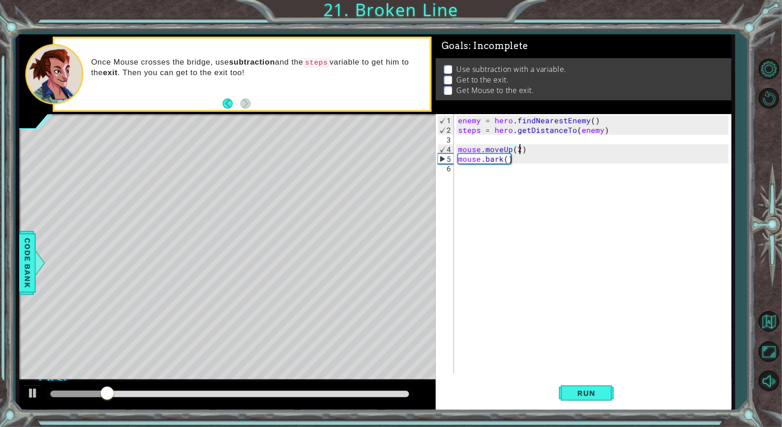
click at [521, 149] on div "enemy = hero . findNearestEnemy ( ) steps = hero . getDistanceTo ( enemy ) mous…" at bounding box center [594, 254] width 276 height 279
click at [576, 385] on button "Run" at bounding box center [586, 394] width 55 height 30
click at [524, 157] on div "enemy = hero . findNearestEnemy ( ) steps = hero . getDistanceTo ( enemy ) mous…" at bounding box center [594, 254] width 276 height 279
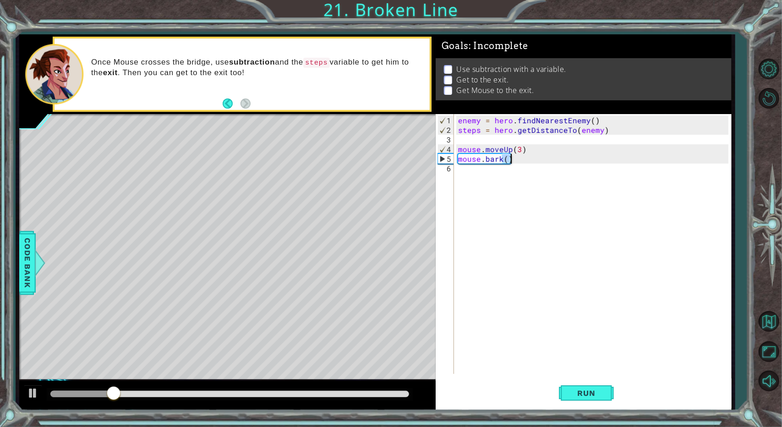
click at [524, 157] on div "enemy = hero . findNearestEnemy ( ) steps = hero . getDistanceTo ( enemy ) mous…" at bounding box center [594, 254] width 276 height 279
type textarea "mouse.bark()"
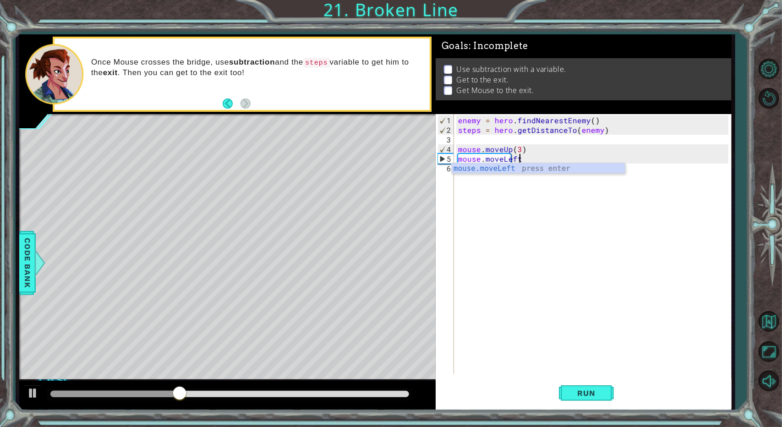
scroll to position [0, 4]
type textarea "mouse.moveLeft()"
type textarea "mouse.moveLeft(2)"
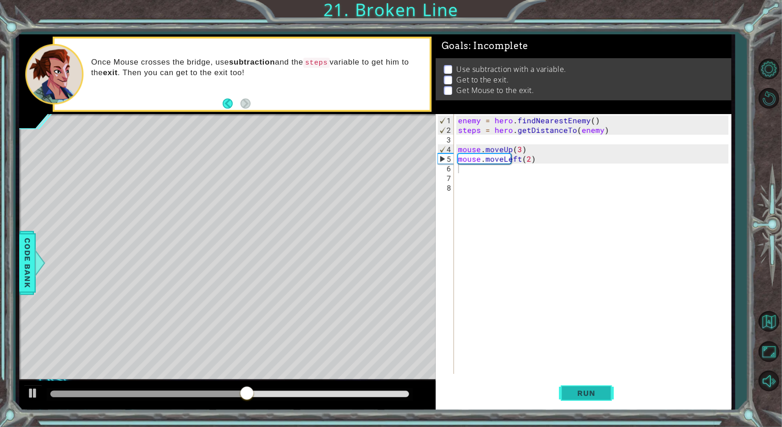
click at [567, 382] on button "Run" at bounding box center [586, 394] width 55 height 30
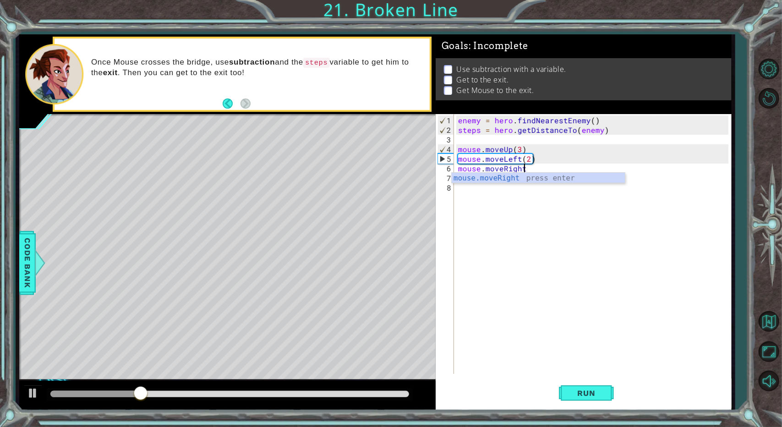
scroll to position [0, 4]
type textarea "mouse.moveRight(4)"
type textarea "mouse.digRight()"
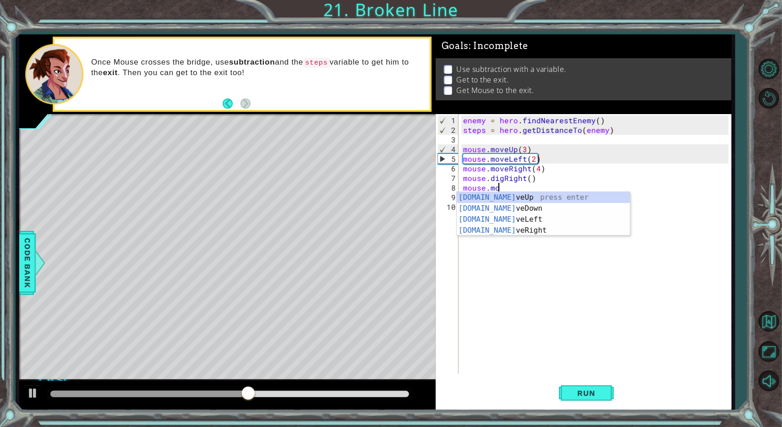
scroll to position [0, 2]
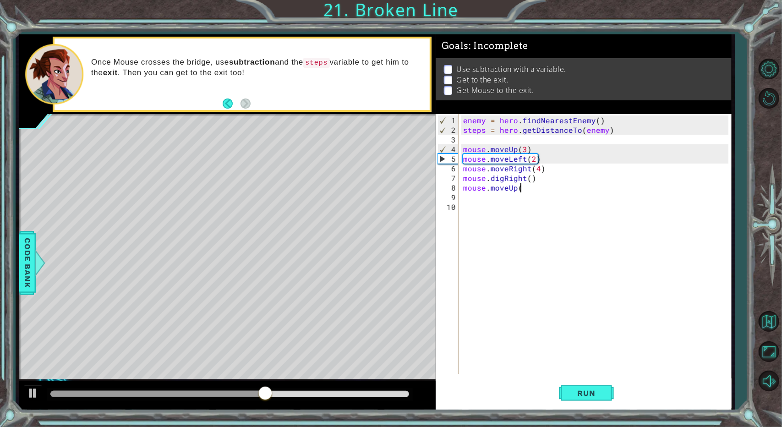
type textarea "mouse.moveUp()"
type textarea "mouse.moveUp(2)"
click at [585, 401] on button "Run" at bounding box center [586, 394] width 55 height 30
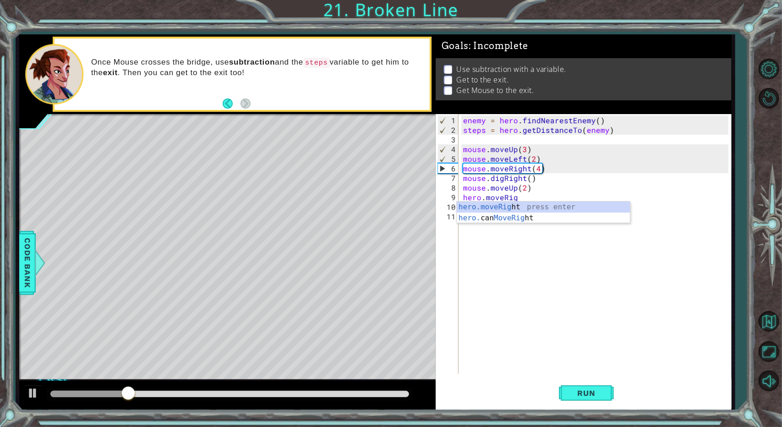
scroll to position [0, 3]
click at [521, 202] on div "hero.moveRight press enter hero. can MoveRight press enter" at bounding box center [544, 224] width 174 height 44
type textarea "hero.moveRight(1)"
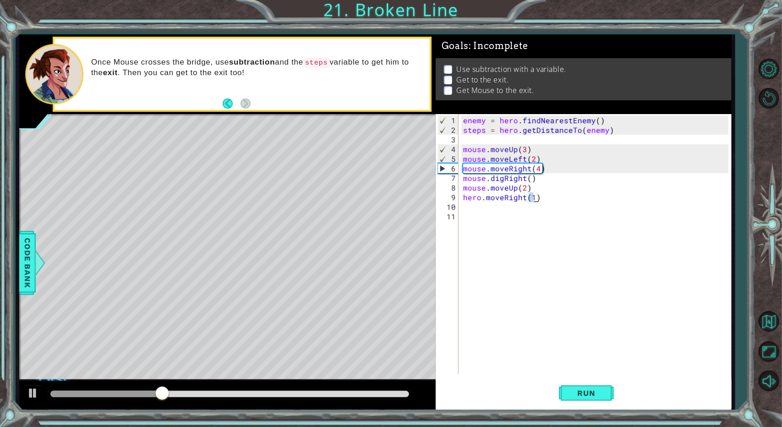
click at [522, 204] on div "enemy = hero . findNearestEnemy ( ) steps = hero . getDistanceTo ( enemy ) mous…" at bounding box center [597, 254] width 272 height 279
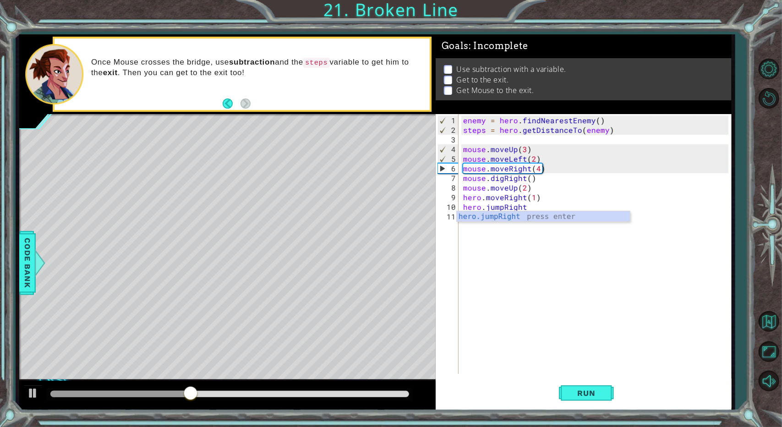
scroll to position [0, 4]
type textarea "hero.jumpRight()"
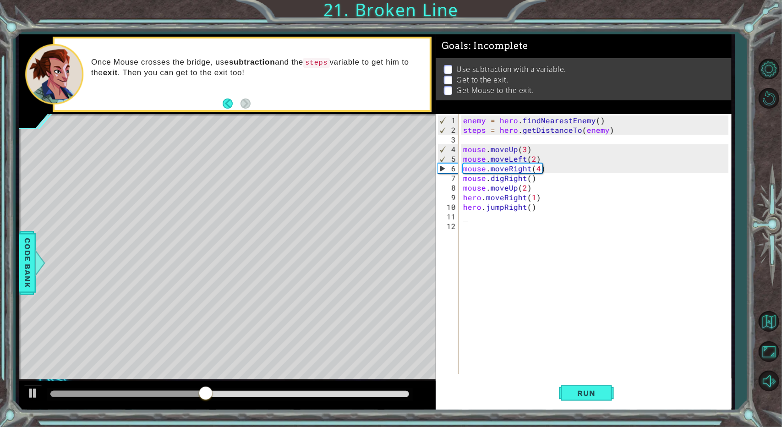
type textarea "hero.jumpRight()"
click at [539, 209] on div "enemy = hero . findNearestEnemy ( ) steps = hero . getDistanceTo ( enemy ) mous…" at bounding box center [597, 254] width 272 height 279
type textarea "hero.jumpRight()"
click at [470, 216] on div "enemy = hero . findNearestEnemy ( ) steps = hero . getDistanceTo ( enemy ) mous…" at bounding box center [597, 254] width 272 height 279
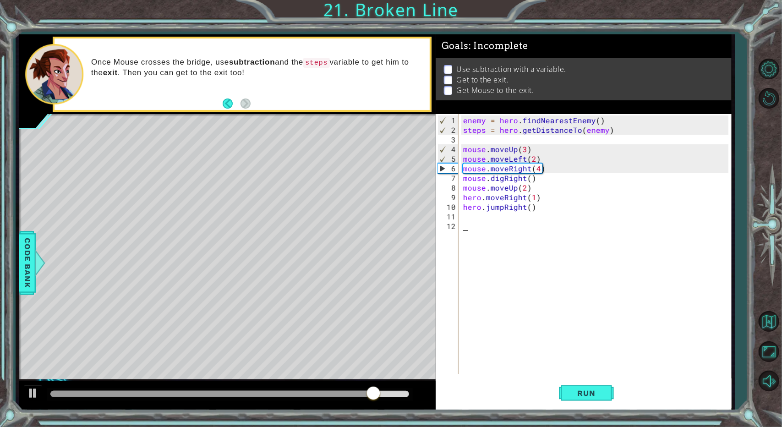
drag, startPoint x: 470, startPoint y: 216, endPoint x: 611, endPoint y: 227, distance: 142.0
click at [611, 227] on div "enemy = hero . findNearestEnemy ( ) steps = hero . getDistanceTo ( enemy ) mous…" at bounding box center [597, 254] width 272 height 279
click at [480, 215] on div "enemy = hero . findNearestEnemy ( ) steps = hero . getDistanceTo ( enemy ) mous…" at bounding box center [597, 254] width 272 height 279
click at [532, 231] on div "enemy = hero . findNearestEnemy ( ) steps = hero . getDistanceTo ( enemy ) mous…" at bounding box center [597, 254] width 272 height 279
click at [459, 230] on textarea "Code Area" at bounding box center [458, 230] width 1 height 0
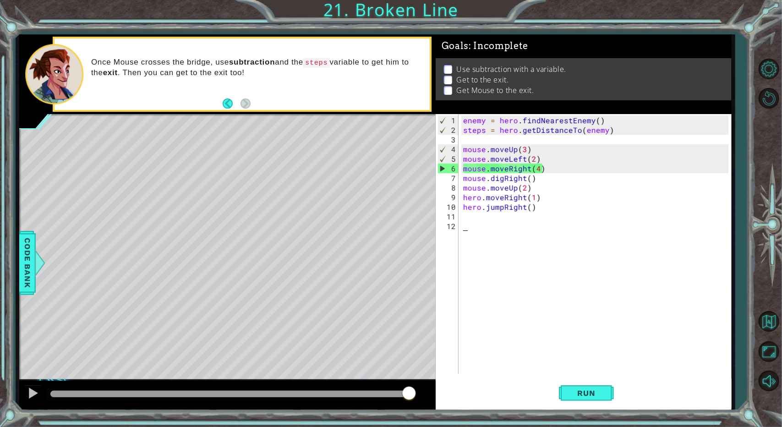
click at [459, 230] on div "1 2 3 4 5 6 7 8 9 10 11 12 enemy = hero . findNearestEnemy ( ) steps = hero . g…" at bounding box center [582, 244] width 293 height 260
click at [461, 230] on div "1 2 3 4 5 6 7 8 9 10 11 12 enemy = hero . findNearestEnemy ( ) steps = hero . g…" at bounding box center [582, 244] width 293 height 260
click at [462, 229] on div "enemy = hero . findNearestEnemy ( ) steps = hero . getDistanceTo ( enemy ) mous…" at bounding box center [597, 254] width 272 height 279
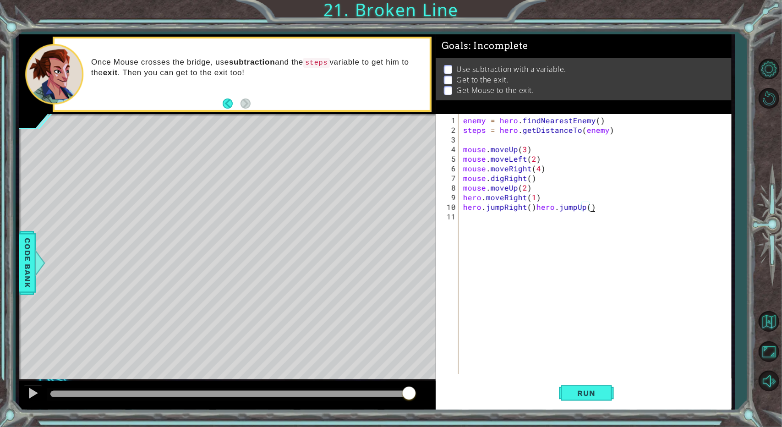
type textarea "hero.jumpRight()"
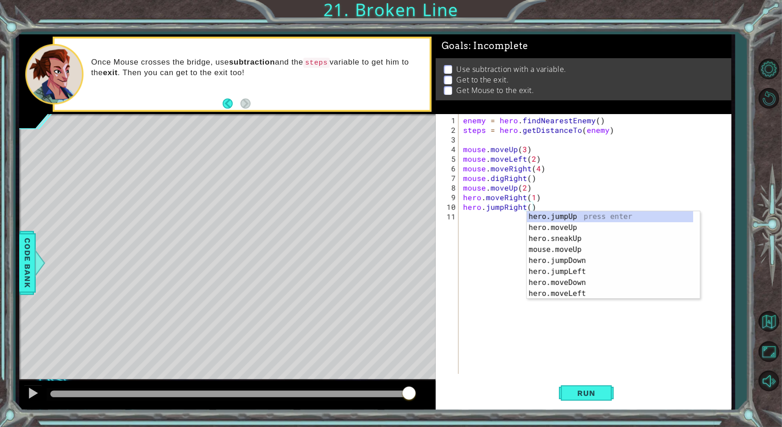
click at [481, 236] on div "enemy = hero . findNearestEnemy ( ) steps = hero . getDistanceTo ( enemy ) mous…" at bounding box center [597, 254] width 272 height 279
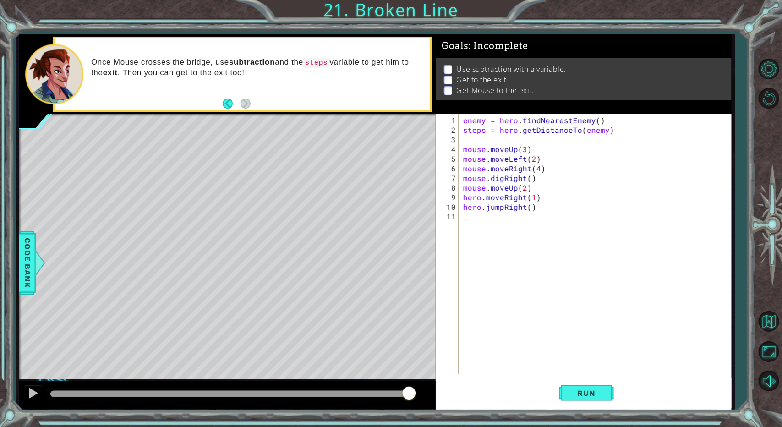
click at [473, 214] on div "enemy = hero . findNearestEnemy ( ) steps = hero . getDistanceTo ( enemy ) mous…" at bounding box center [597, 254] width 272 height 279
click at [472, 214] on div "enemy = hero . findNearestEnemy ( ) steps = hero . getDistanceTo ( enemy ) mous…" at bounding box center [597, 254] width 272 height 279
click at [471, 216] on div "enemy = hero . findNearestEnemy ( ) steps = hero . getDistanceTo ( enemy ) mous…" at bounding box center [597, 254] width 272 height 279
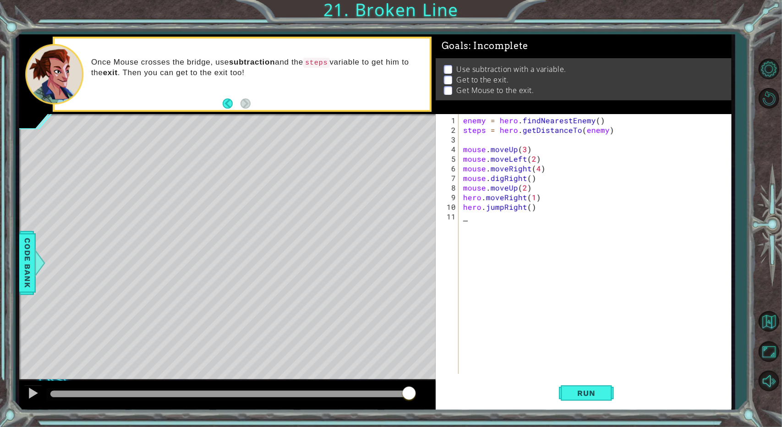
type textarea "\"
click at [470, 216] on div "enemy = hero . findNearestEnemy ( ) steps = hero . getDistanceTo ( enemy ) mous…" at bounding box center [597, 254] width 272 height 279
type textarea "\"
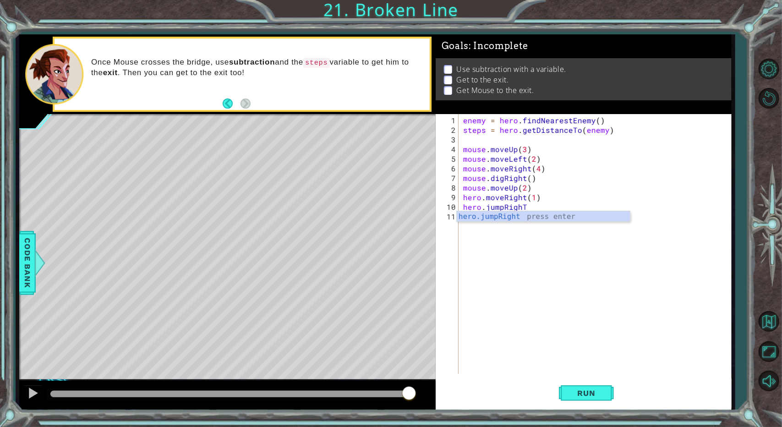
type textarea "hero.jumpRighT()"
click at [521, 207] on div "enemy = hero . findNearestEnemy ( ) steps = hero . getDistanceTo ( enemy ) mous…" at bounding box center [597, 254] width 272 height 279
click at [523, 204] on div "enemy = hero . findNearestEnemy ( ) steps = hero . getDistanceTo ( enemy ) mous…" at bounding box center [597, 254] width 272 height 279
type textarea "hero.jumpRight"
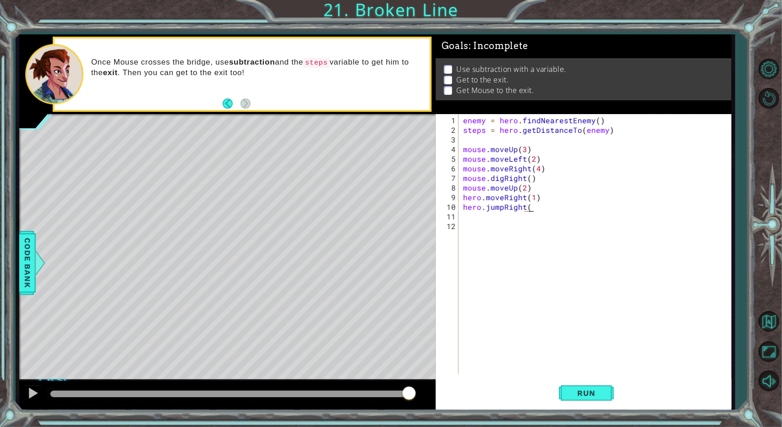
type textarea "hero.jumpRight()"
type textarea "0*-"
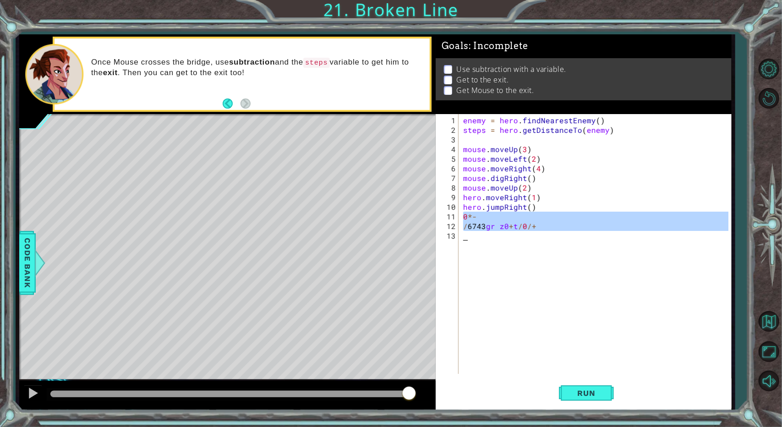
drag, startPoint x: 464, startPoint y: 215, endPoint x: 593, endPoint y: 236, distance: 130.4
click at [593, 236] on div "enemy = hero . findNearestEnemy ( ) steps = hero . getDistanceTo ( enemy ) mous…" at bounding box center [597, 254] width 272 height 279
type textarea "/6743gr z0+t/0/+"
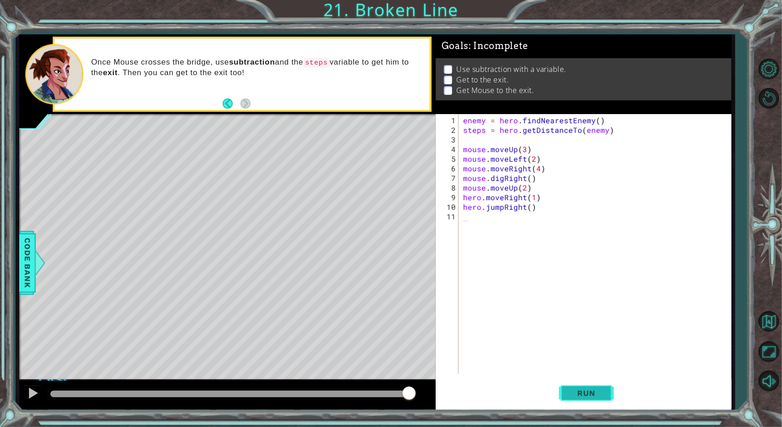
click at [599, 381] on button "Run" at bounding box center [586, 394] width 55 height 30
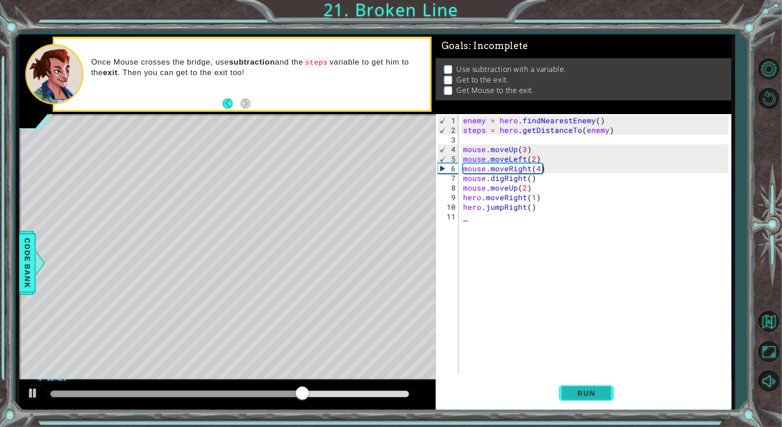
click at [593, 401] on button "Run" at bounding box center [586, 394] width 55 height 30
click at [459, 168] on div "1 2 3 4 5 6 7 8 9 10 11 enemy = hero . findNearestEnemy ( ) steps = hero . getD…" at bounding box center [582, 244] width 293 height 260
click at [465, 167] on div "enemy = hero . findNearestEnemy ( ) steps = hero . getDistanceTo ( enemy ) mous…" at bounding box center [597, 254] width 272 height 279
click at [464, 159] on div "enemy = hero . findNearestEnemy ( ) steps = hero . getDistanceTo ( enemy ) mous…" at bounding box center [597, 254] width 272 height 279
click at [464, 155] on div "enemy = hero . findNearestEnemy ( ) steps = hero . getDistanceTo ( enemy ) mous…" at bounding box center [597, 254] width 272 height 279
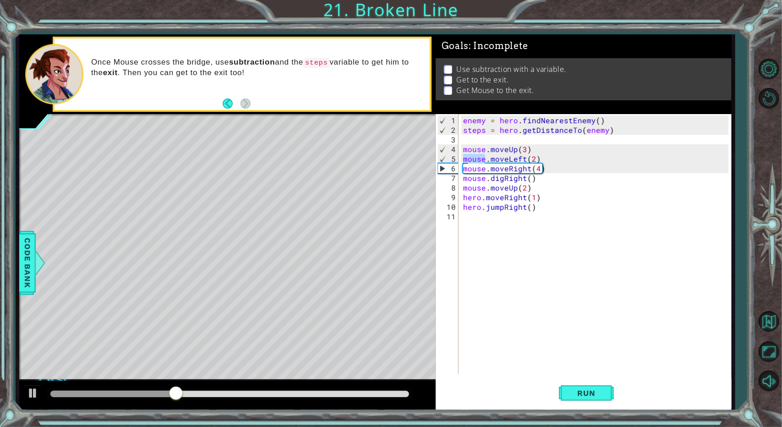
click at [464, 155] on div "enemy = hero . findNearestEnemy ( ) steps = hero . getDistanceTo ( enemy ) mous…" at bounding box center [597, 254] width 272 height 279
click at [464, 154] on div "enemy = hero . findNearestEnemy ( ) steps = hero . getDistanceTo ( enemy ) mous…" at bounding box center [594, 244] width 267 height 260
click at [466, 149] on div "enemy = hero . findNearestEnemy ( ) steps = hero . getDistanceTo ( enemy ) mous…" at bounding box center [597, 254] width 272 height 279
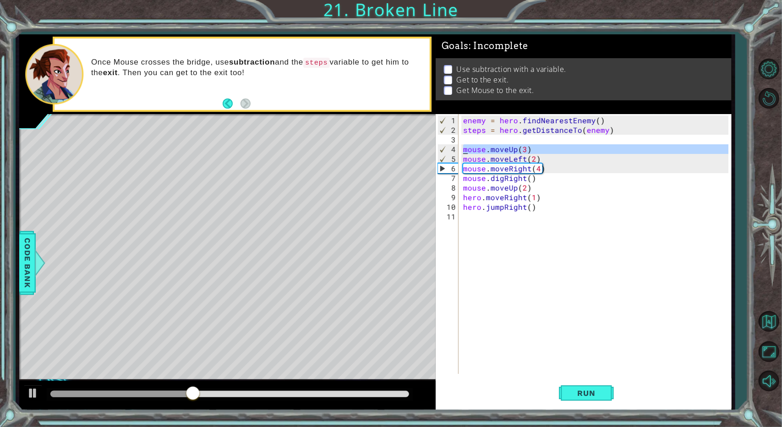
click at [463, 149] on div "enemy = hero . findNearestEnemy ( ) steps = hero . getDistanceTo ( enemy ) mous…" at bounding box center [594, 244] width 267 height 260
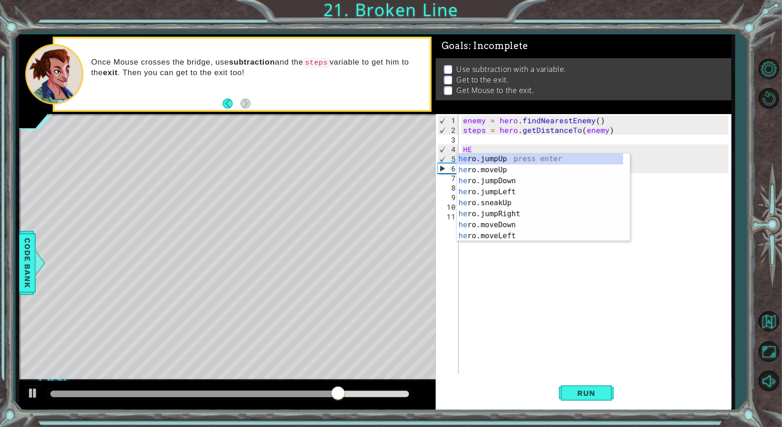
type textarea "H"
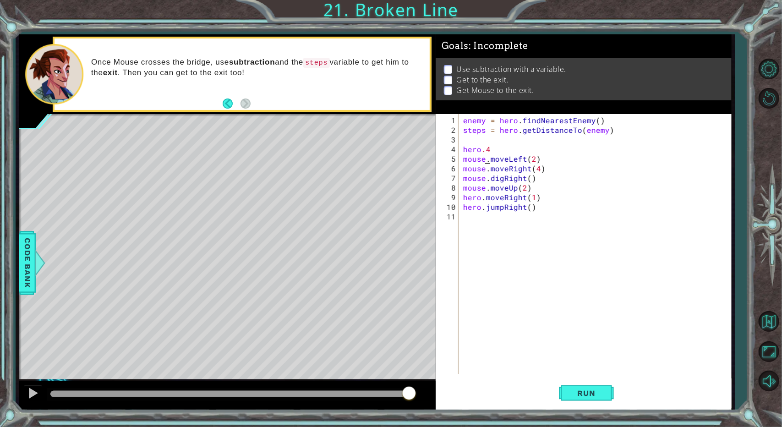
click at [484, 153] on div "enemy = hero . findNearestEnemy ( ) steps = hero . getDistanceTo ( enemy ) hero…" at bounding box center [597, 254] width 272 height 279
click at [484, 146] on div "enemy = hero . findNearestEnemy ( ) steps = hero . getDistanceTo ( enemy ) hero…" at bounding box center [597, 254] width 272 height 279
click at [481, 147] on div "enemy = hero . findNearestEnemy ( ) steps = hero . getDistanceTo ( enemy ) hero…" at bounding box center [597, 254] width 272 height 279
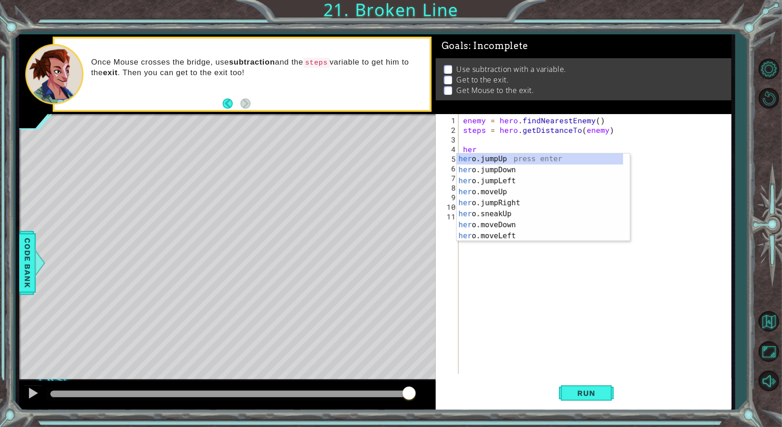
scroll to position [0, 0]
type textarea "h"
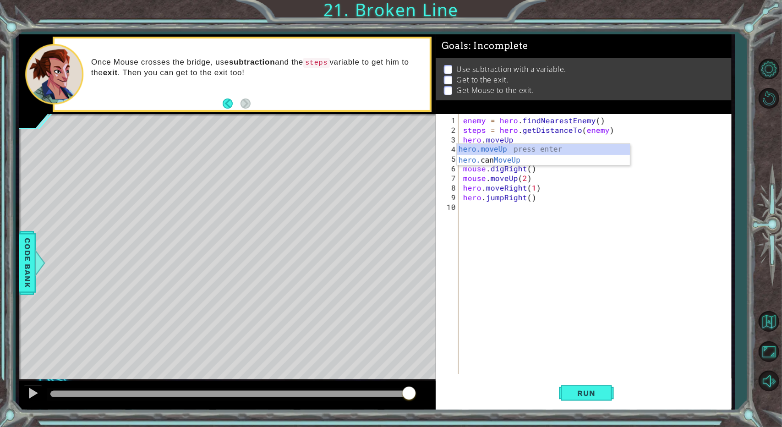
scroll to position [0, 3]
type textarea "hero.cast"
click at [485, 149] on div "hero.cast EarthWave press enter hero.cast EarthPit press enter hero.cast Illusi…" at bounding box center [544, 171] width 174 height 55
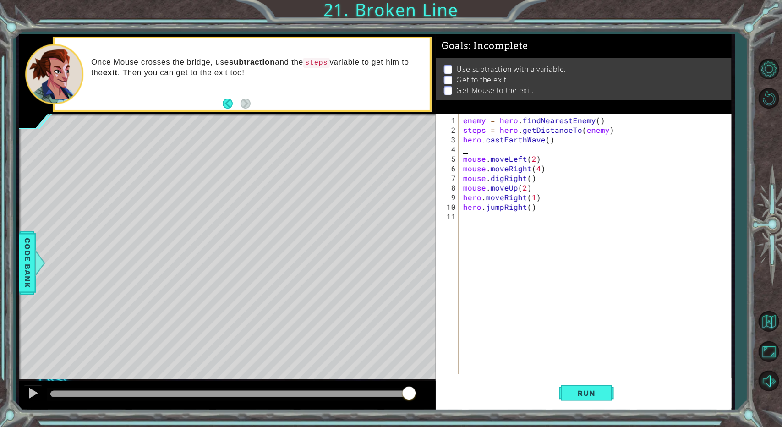
scroll to position [0, 0]
click at [586, 390] on span "Run" at bounding box center [586, 393] width 36 height 9
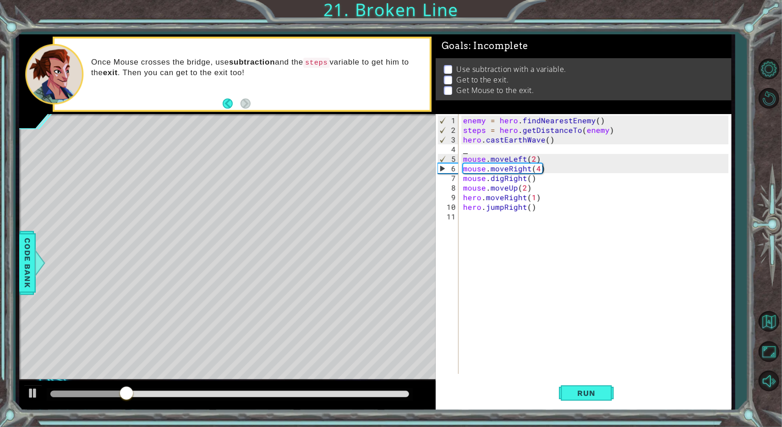
click at [480, 147] on div "enemy = hero . findNearestEnemy ( ) steps = hero . getDistanceTo ( enemy ) hero…" at bounding box center [597, 254] width 272 height 279
type textarea "hero.castEarthWave()"
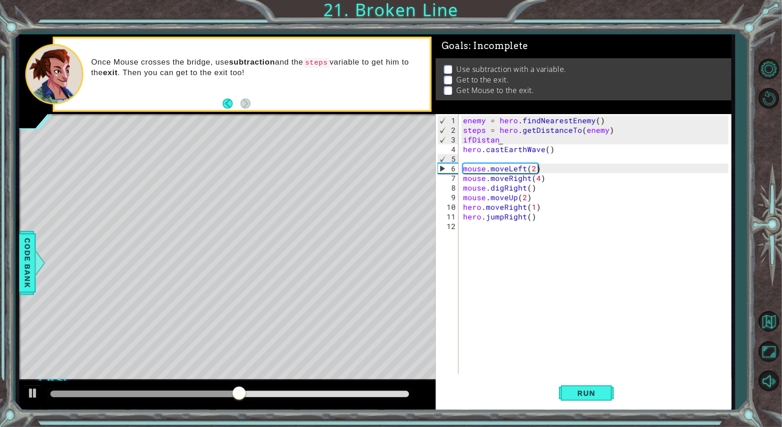
scroll to position [0, 2]
click at [469, 141] on div "enemy = hero . findNearestEnemy ( ) steps = hero . getDistanceTo ( enemy ) ifDi…" at bounding box center [597, 254] width 272 height 279
click at [469, 141] on div "enemy = hero . findNearestEnemy ( ) steps = hero . getDistanceTo ( enemy ) ifDi…" at bounding box center [594, 244] width 267 height 260
click at [471, 141] on div "enemy = hero . findNearestEnemy ( ) steps = hero . getDistanceTo ( enemy ) ifDi…" at bounding box center [597, 254] width 272 height 279
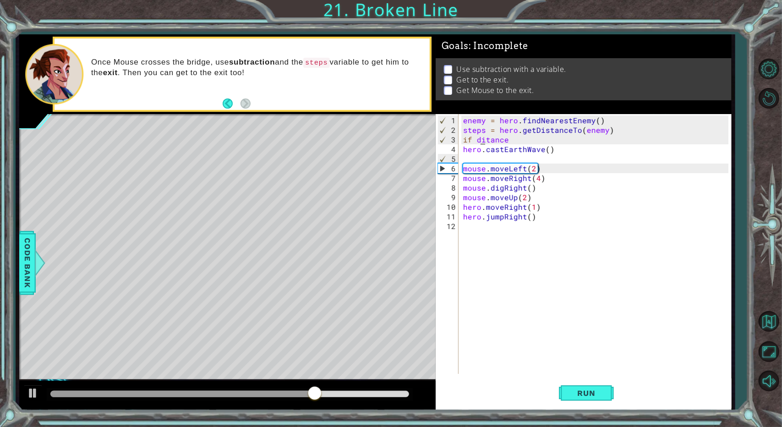
click at [479, 138] on div "enemy = hero . findNearestEnemy ( ) steps = hero . getDistanceTo ( enemy ) if d…" at bounding box center [597, 254] width 272 height 279
type textarea "if"
